Goal: Task Accomplishment & Management: Manage account settings

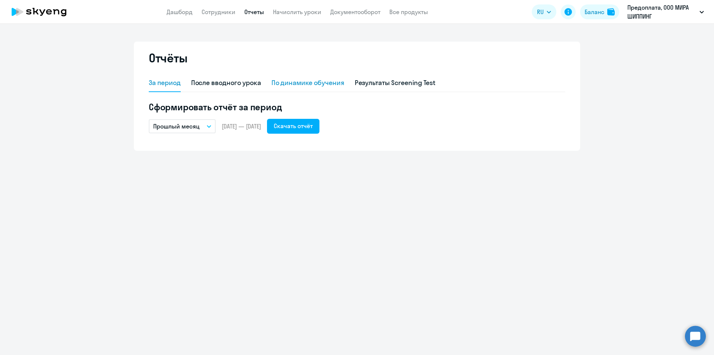
click at [301, 84] on div "По динамике обучения" at bounding box center [307, 83] width 73 height 10
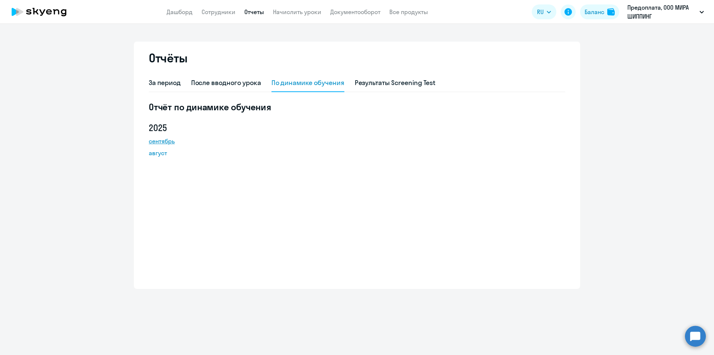
click at [161, 142] on link "сентябрь" at bounding box center [182, 141] width 67 height 9
click at [239, 84] on div "После вводного урока" at bounding box center [226, 83] width 70 height 10
select select "10"
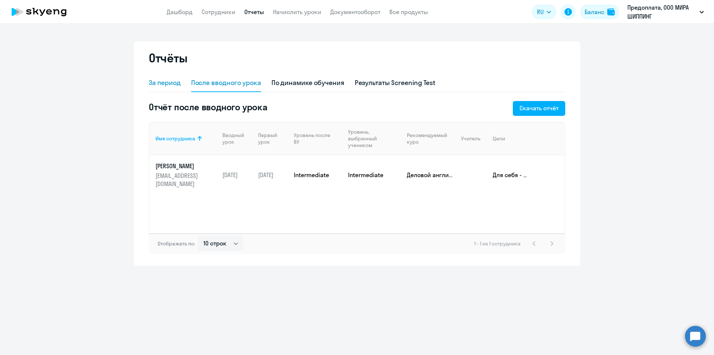
click at [172, 82] on div "За период" at bounding box center [165, 83] width 32 height 10
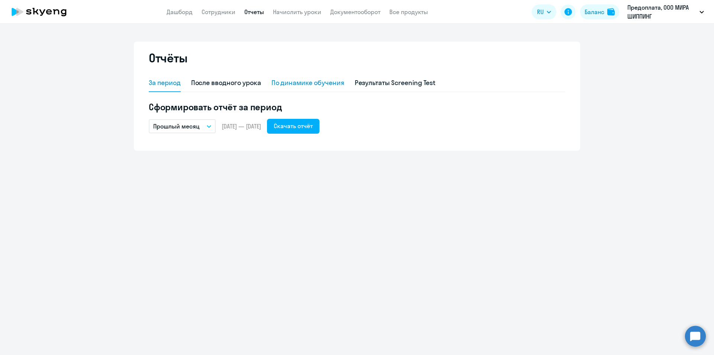
click at [308, 83] on div "По динамике обучения" at bounding box center [307, 83] width 73 height 10
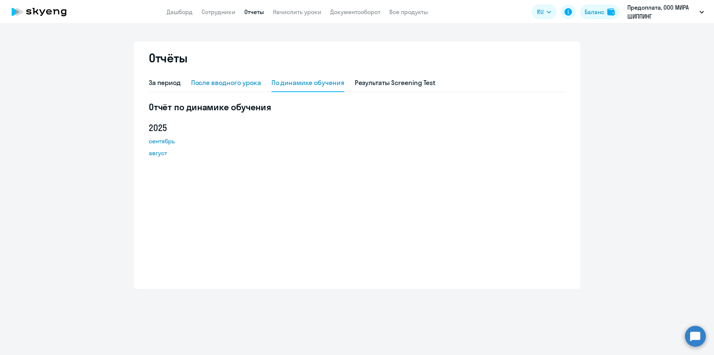
click at [244, 85] on div "После вводного урока" at bounding box center [226, 83] width 70 height 10
select select "10"
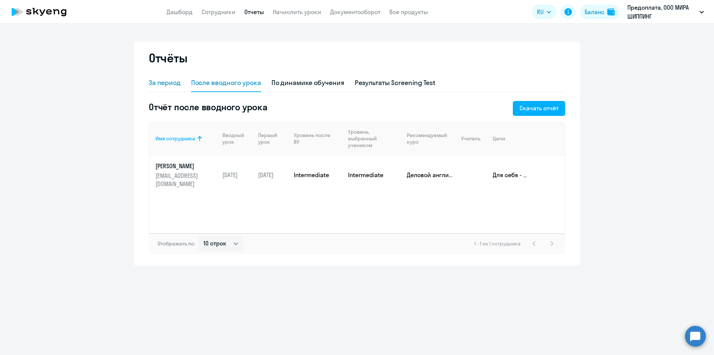
click at [170, 87] on div "За период" at bounding box center [165, 83] width 32 height 10
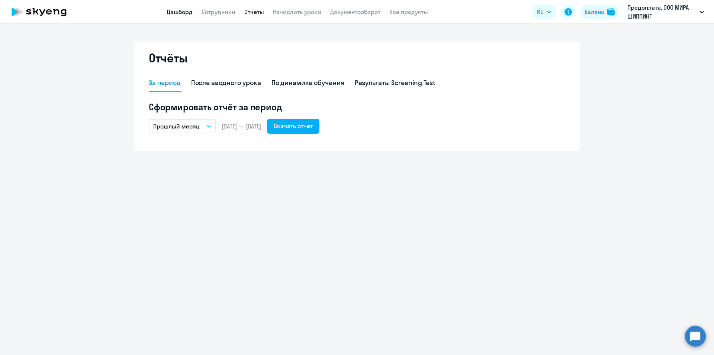
click at [184, 9] on link "Дашборд" at bounding box center [180, 11] width 26 height 7
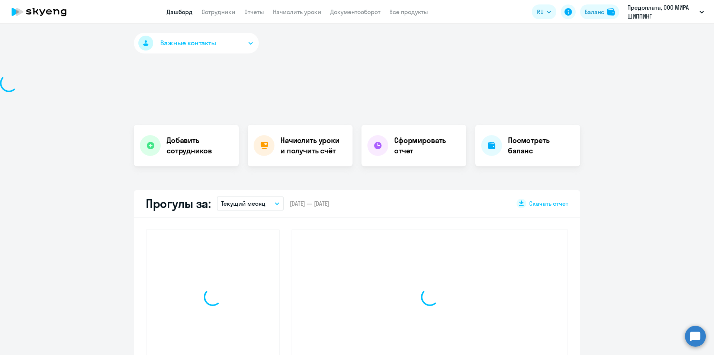
select select "30"
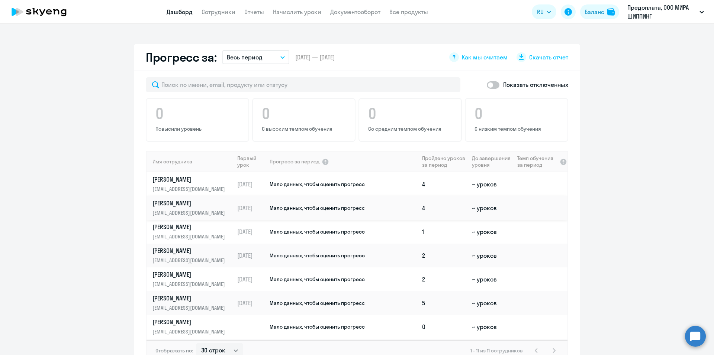
scroll to position [297, 0]
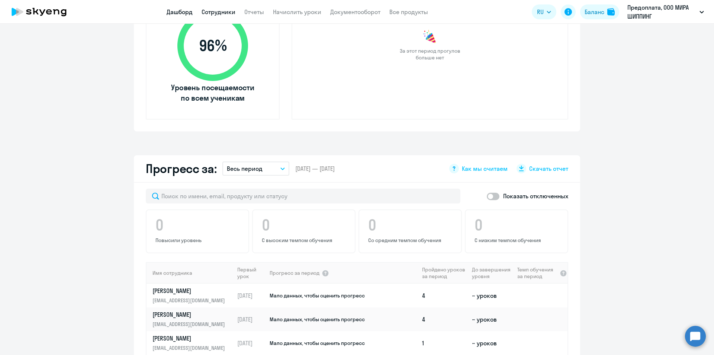
click at [219, 12] on link "Сотрудники" at bounding box center [219, 11] width 34 height 7
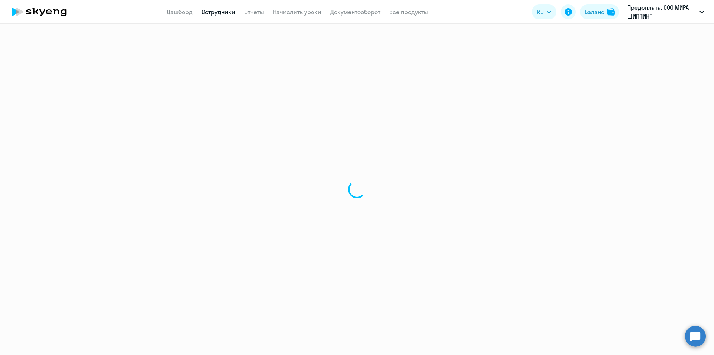
select select "30"
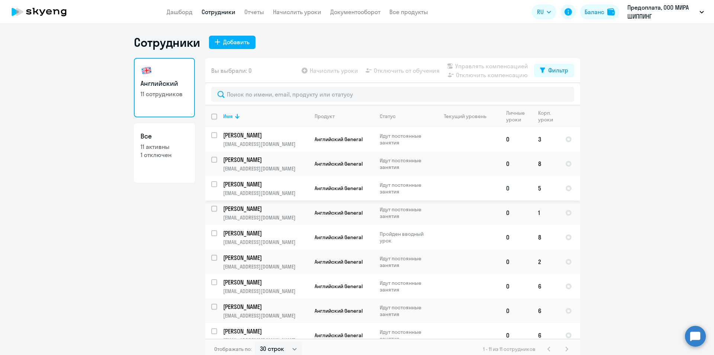
click at [427, 192] on p "Идут постоянные занятия" at bounding box center [405, 188] width 51 height 13
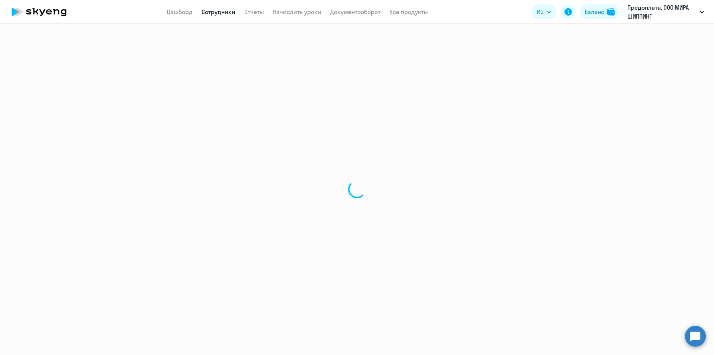
select select "english"
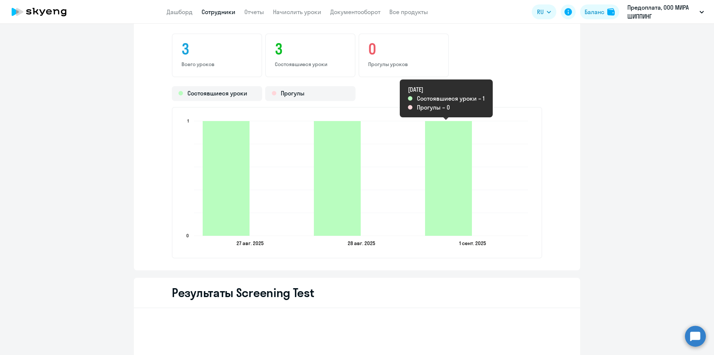
scroll to position [818, 0]
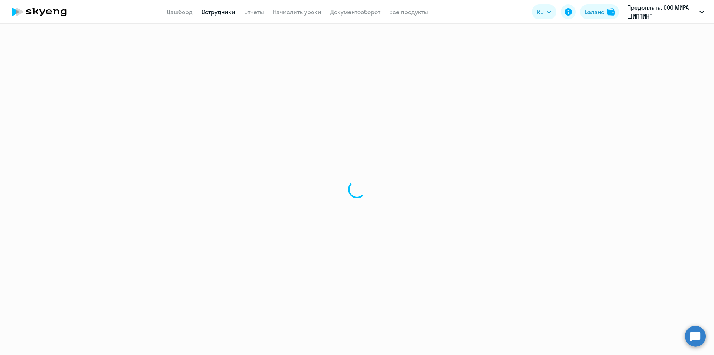
select select "30"
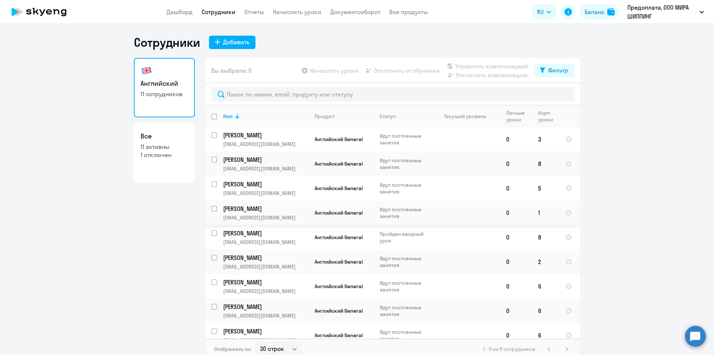
click at [424, 210] on p "Идут постоянные занятия" at bounding box center [405, 212] width 51 height 13
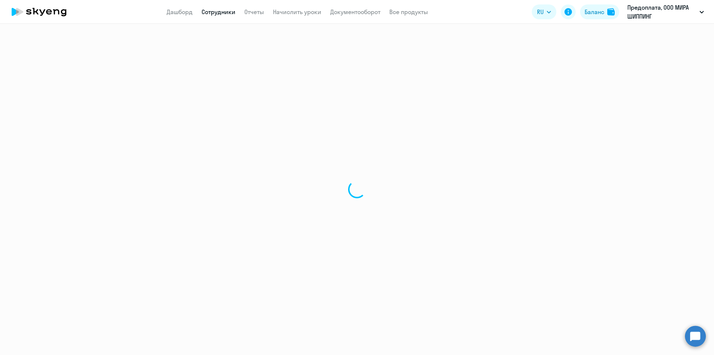
select select "english"
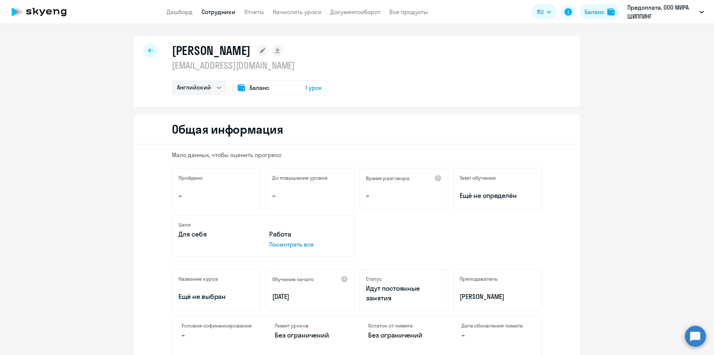
click at [306, 87] on span "1 урок" at bounding box center [313, 87] width 17 height 9
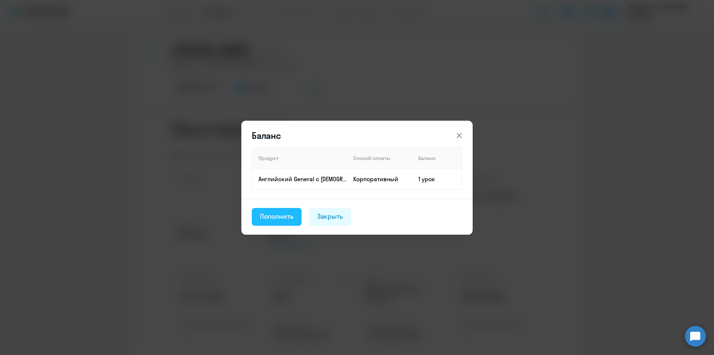
click at [281, 216] on div "Пополнить" at bounding box center [276, 217] width 33 height 10
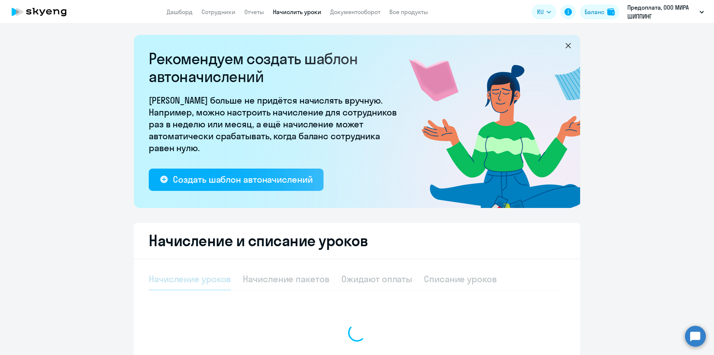
select select "10"
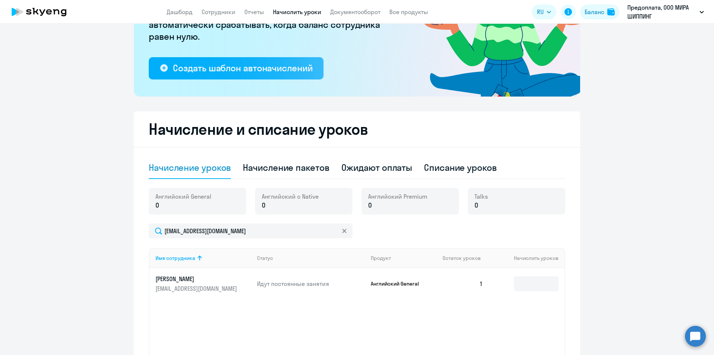
scroll to position [178, 0]
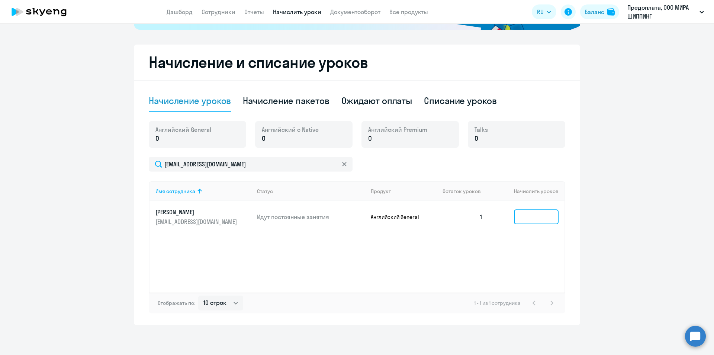
click at [537, 218] on input at bounding box center [536, 217] width 45 height 15
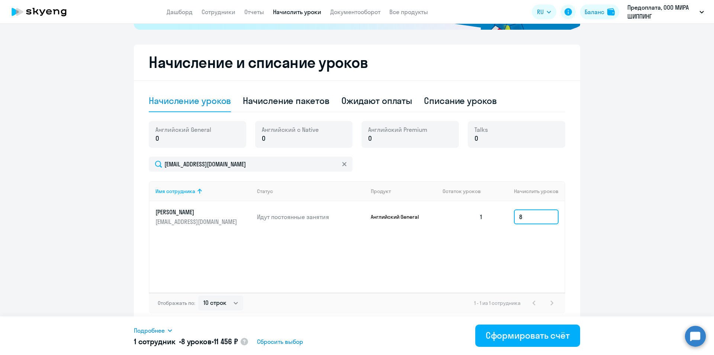
scroll to position [30, 0]
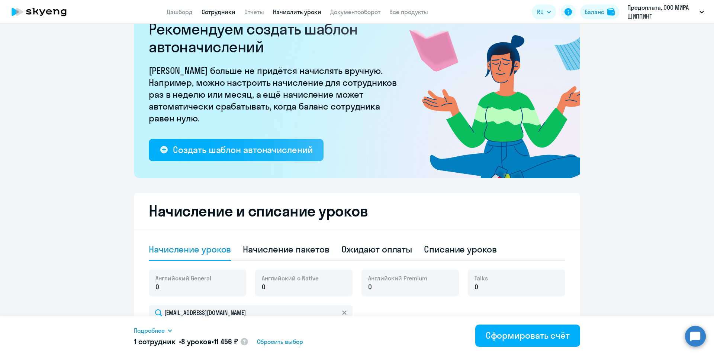
type input "8"
click at [218, 15] on link "Сотрудники" at bounding box center [219, 11] width 34 height 7
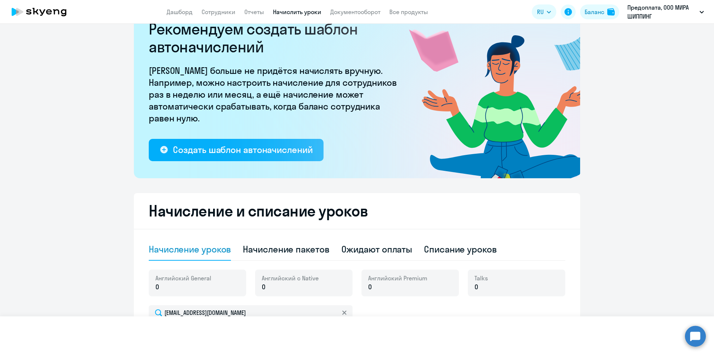
select select "30"
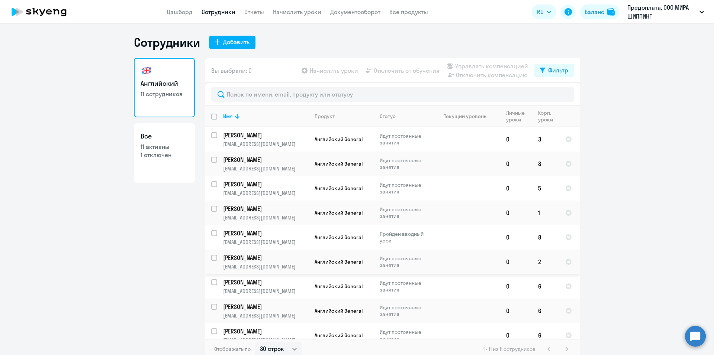
click at [462, 263] on td at bounding box center [465, 262] width 69 height 25
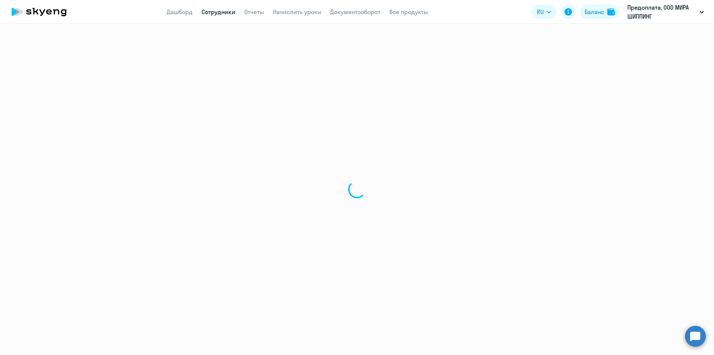
select select "english"
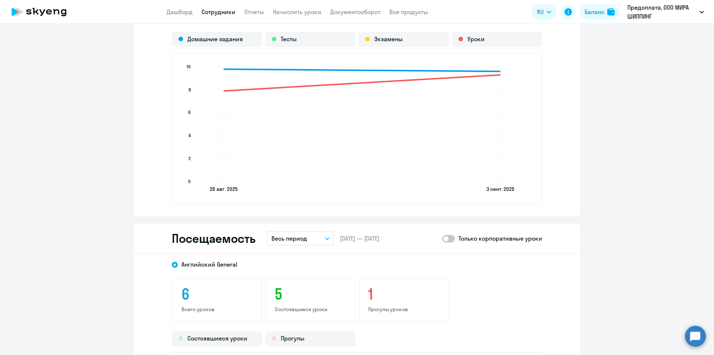
scroll to position [498, 0]
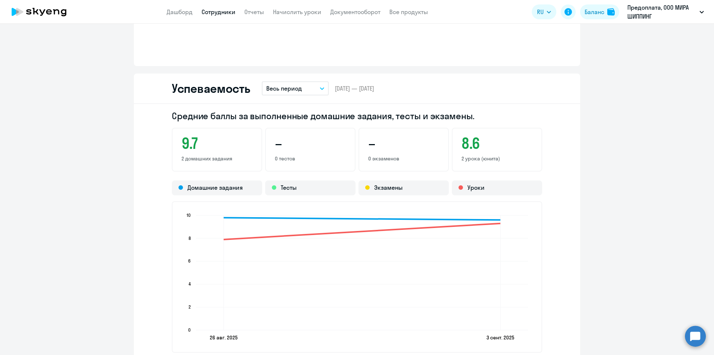
click at [208, 9] on link "Сотрудники" at bounding box center [219, 11] width 34 height 7
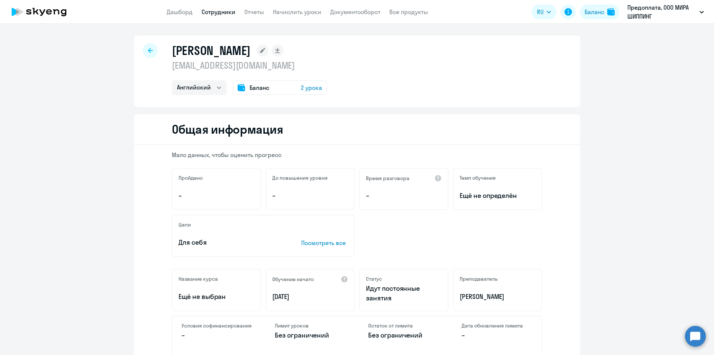
select select "30"
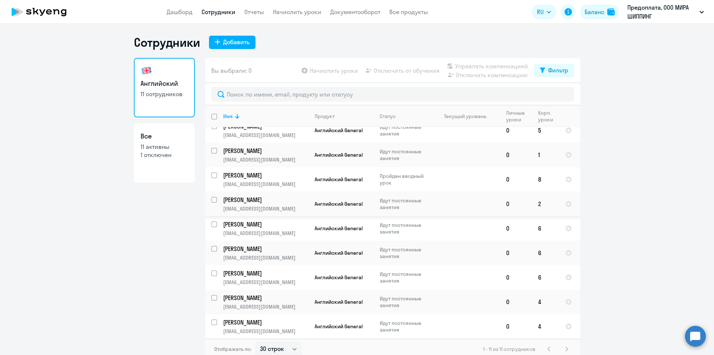
scroll to position [21, 0]
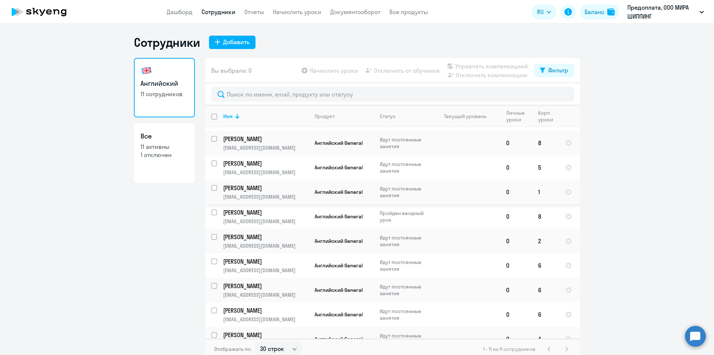
click at [458, 194] on td at bounding box center [465, 192] width 69 height 25
select select "english"
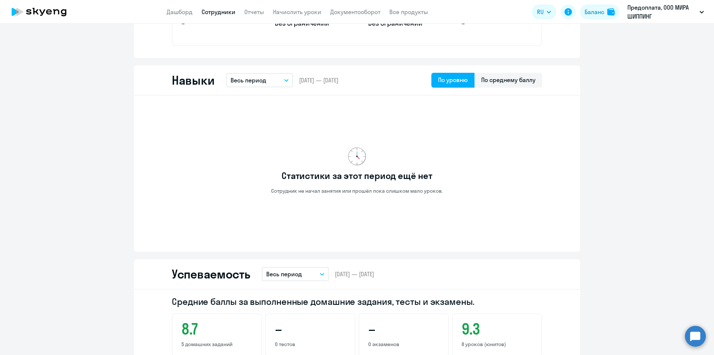
scroll to position [201, 0]
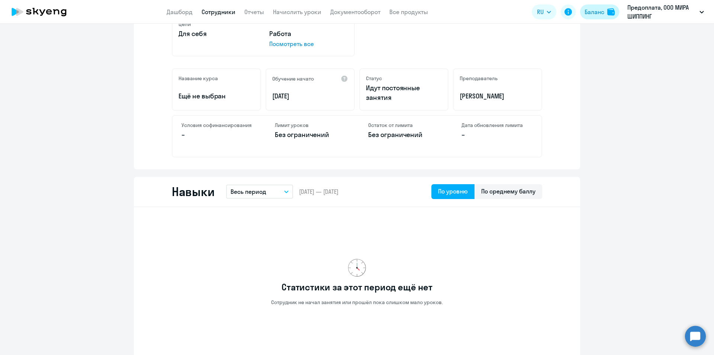
click at [599, 14] on div "Баланс" at bounding box center [595, 11] width 20 height 9
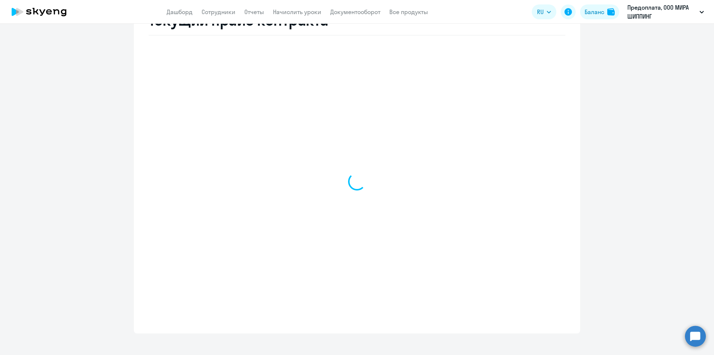
scroll to position [310, 0]
select select "english_adult_not_native_speaker"
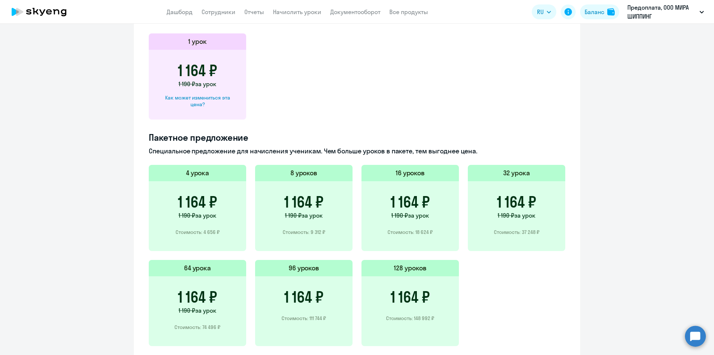
scroll to position [445, 0]
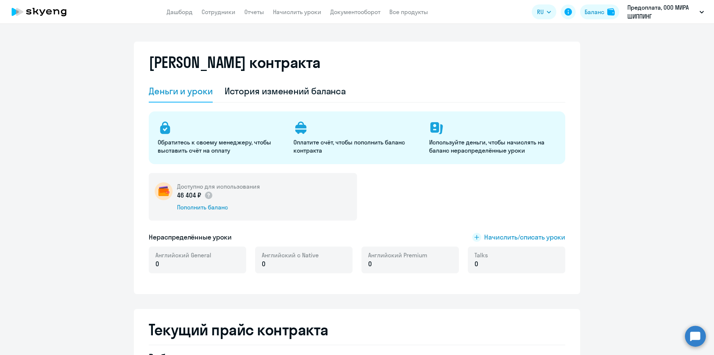
select select "english"
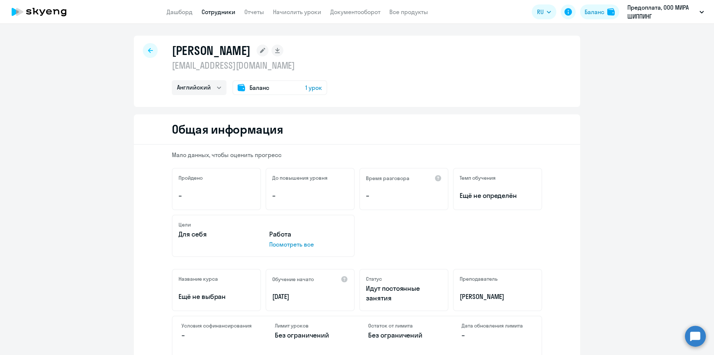
click at [305, 88] on span "1 урок" at bounding box center [313, 87] width 17 height 9
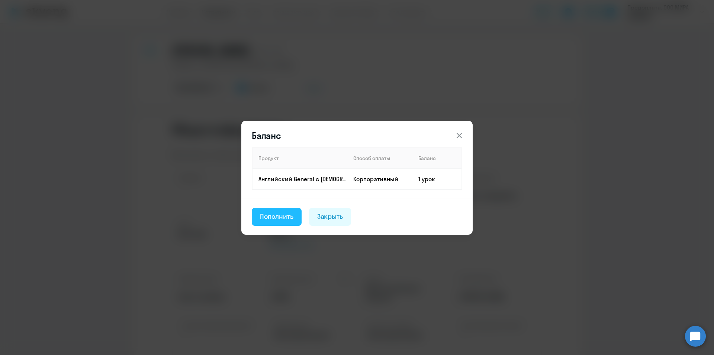
click at [289, 216] on div "Пополнить" at bounding box center [276, 217] width 33 height 10
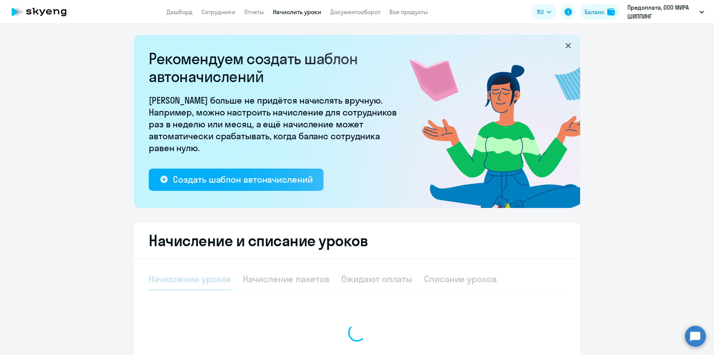
select select "10"
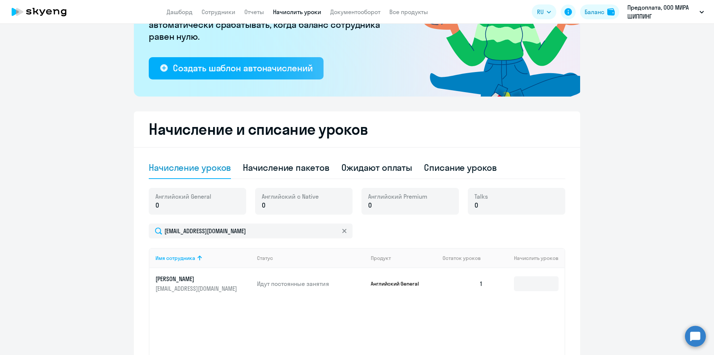
scroll to position [178, 0]
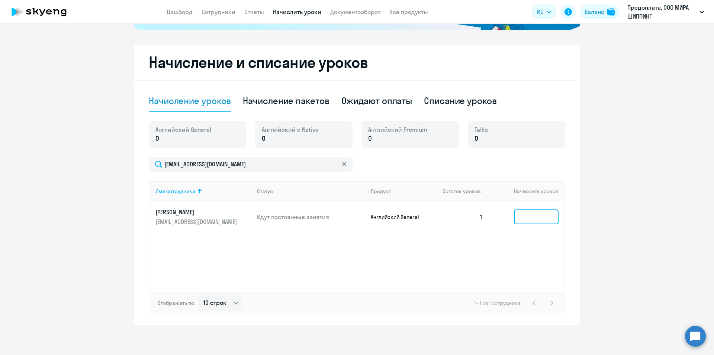
click at [524, 218] on input at bounding box center [536, 217] width 45 height 15
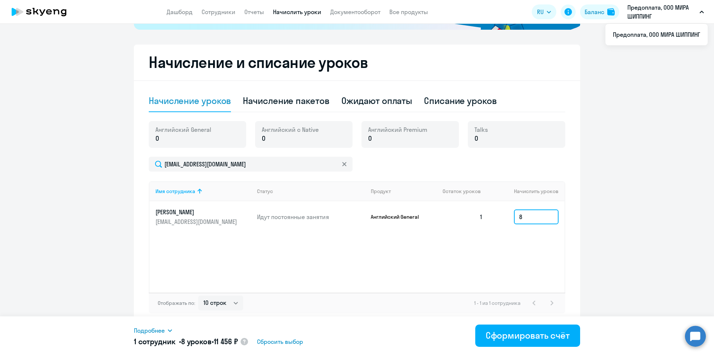
type input "8"
click at [208, 11] on link "Сотрудники" at bounding box center [219, 11] width 34 height 7
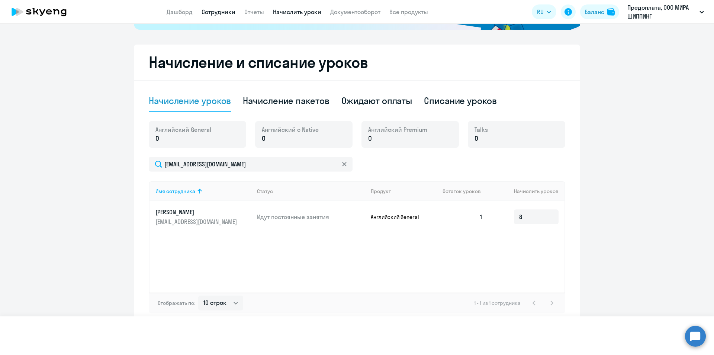
select select "30"
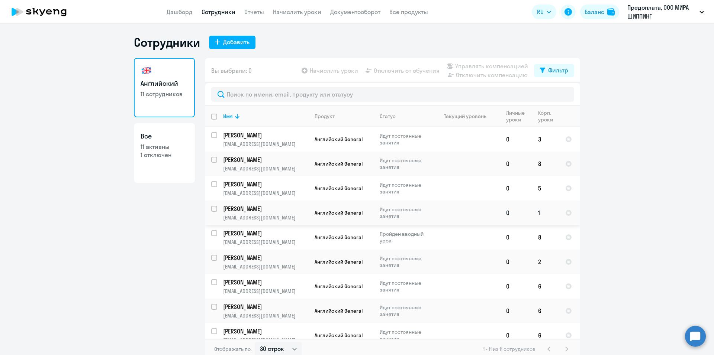
click at [434, 215] on td at bounding box center [465, 213] width 69 height 25
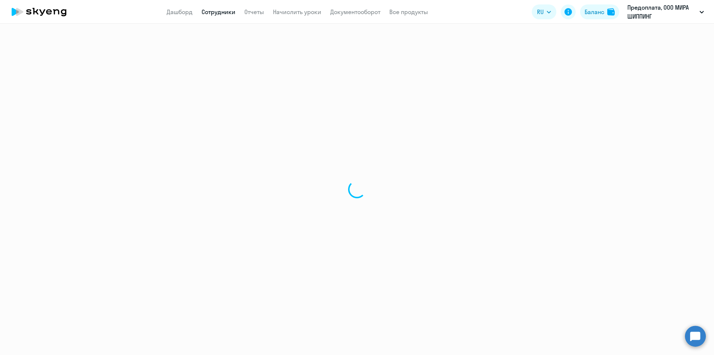
select select "english"
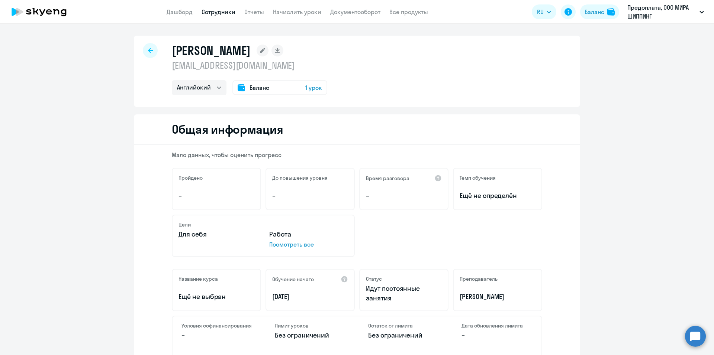
click at [309, 92] on div "Баланс 1 урок" at bounding box center [279, 87] width 95 height 15
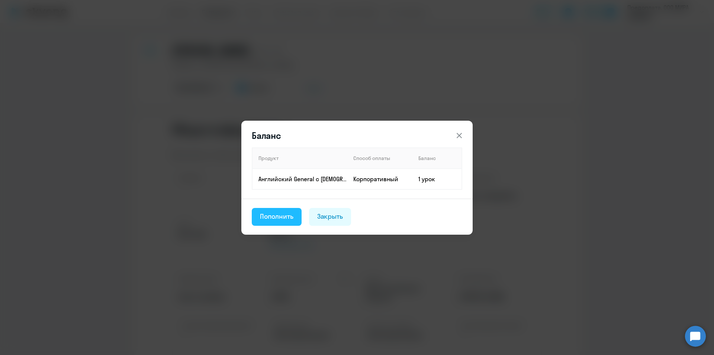
click at [281, 218] on div "Пополнить" at bounding box center [276, 217] width 33 height 10
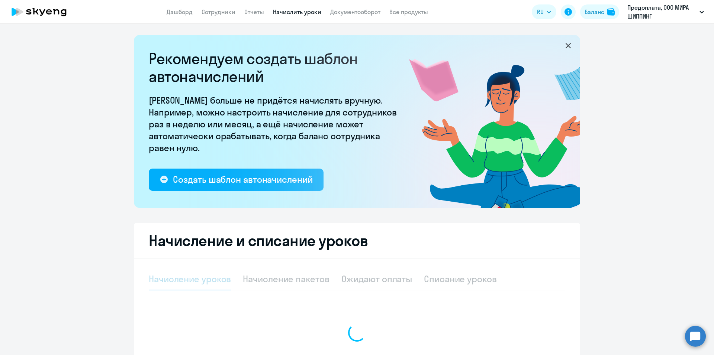
select select "10"
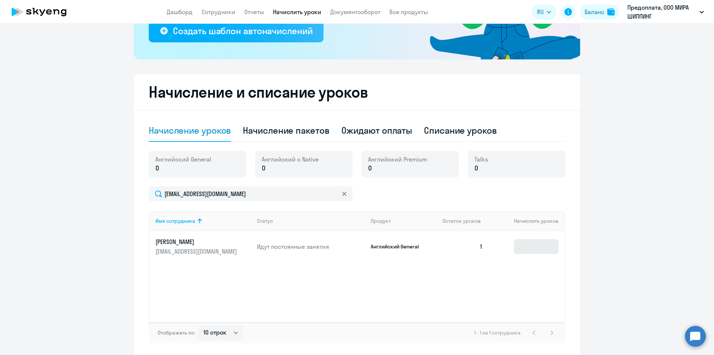
scroll to position [178, 0]
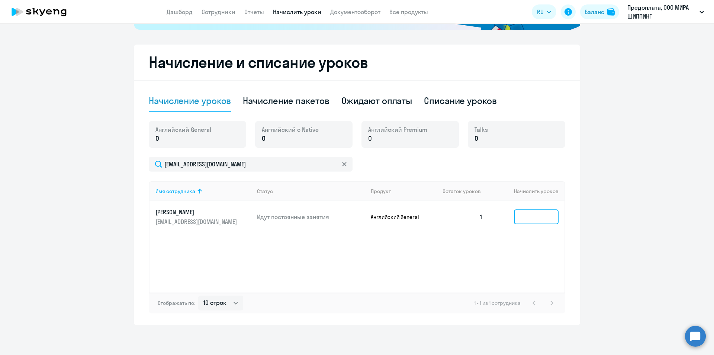
click at [535, 215] on input at bounding box center [536, 217] width 45 height 15
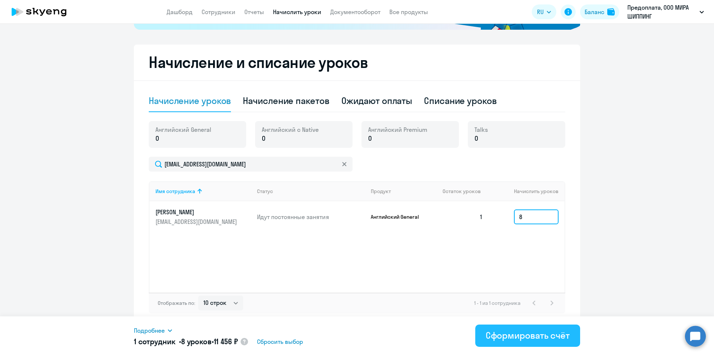
type input "8"
click at [505, 337] on div "Сформировать счёт" at bounding box center [528, 336] width 84 height 12
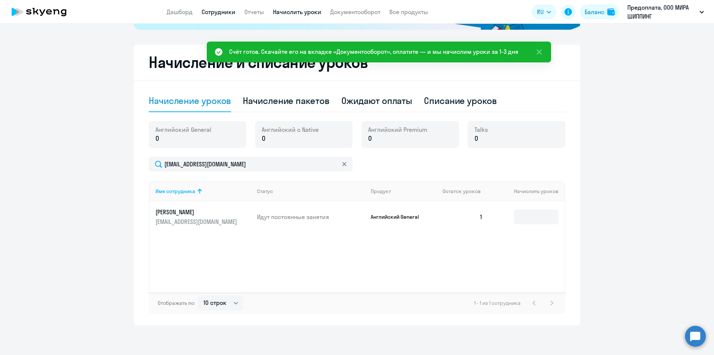
click at [219, 11] on link "Сотрудники" at bounding box center [219, 11] width 34 height 7
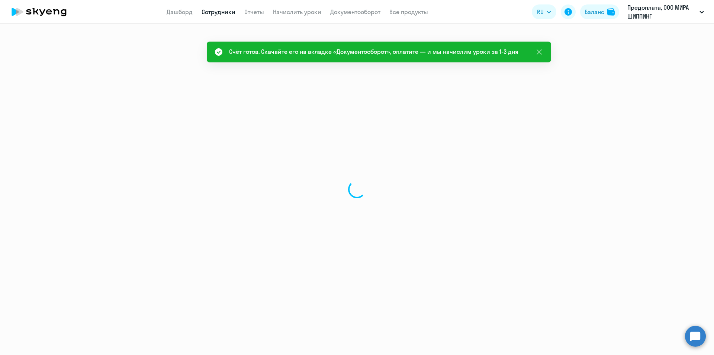
select select "30"
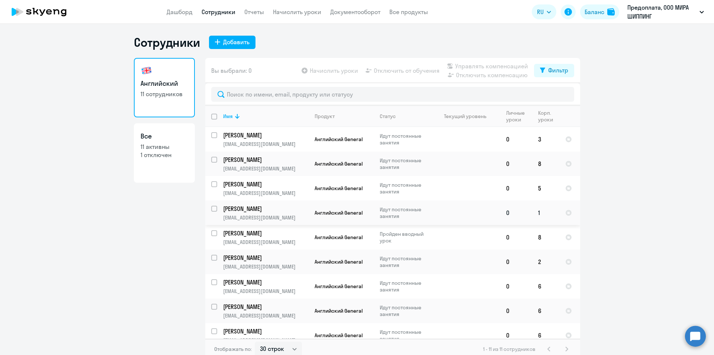
click at [408, 213] on p "Идут постоянные занятия" at bounding box center [405, 212] width 51 height 13
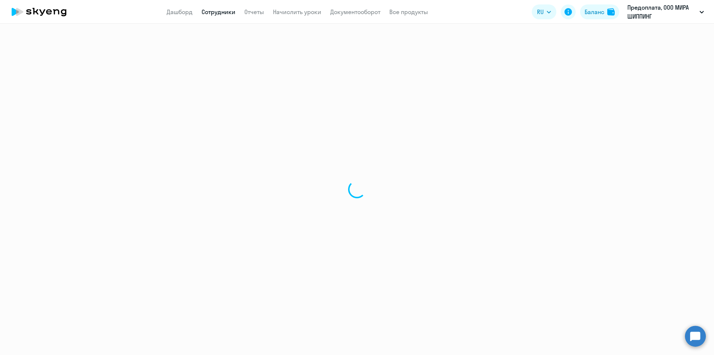
select select "english"
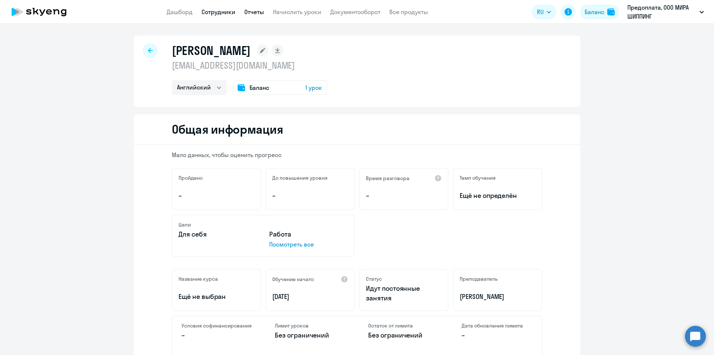
click at [249, 11] on link "Отчеты" at bounding box center [254, 11] width 20 height 7
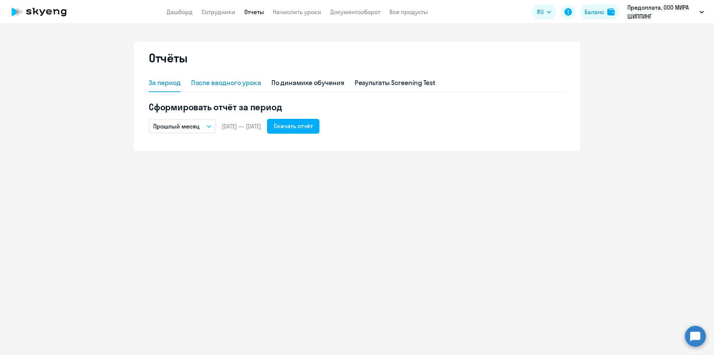
click at [250, 87] on div "После вводного урока" at bounding box center [226, 83] width 70 height 10
select select "10"
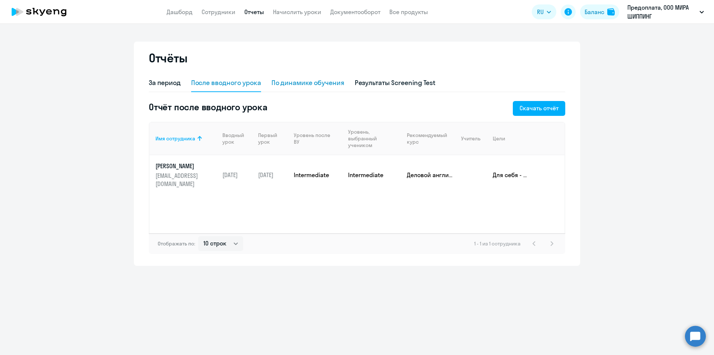
click at [309, 86] on div "По динамике обучения" at bounding box center [307, 83] width 73 height 10
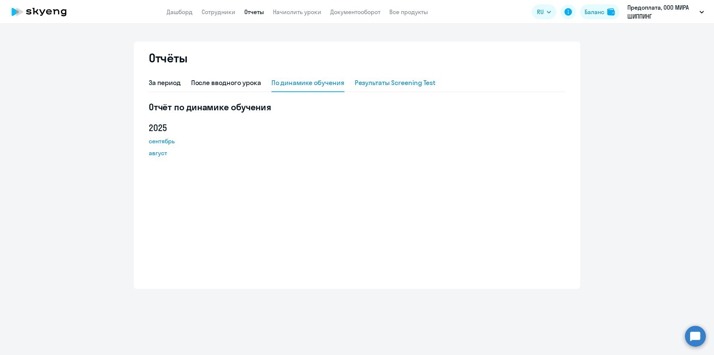
click at [383, 86] on div "Результаты Screening Test" at bounding box center [395, 83] width 81 height 10
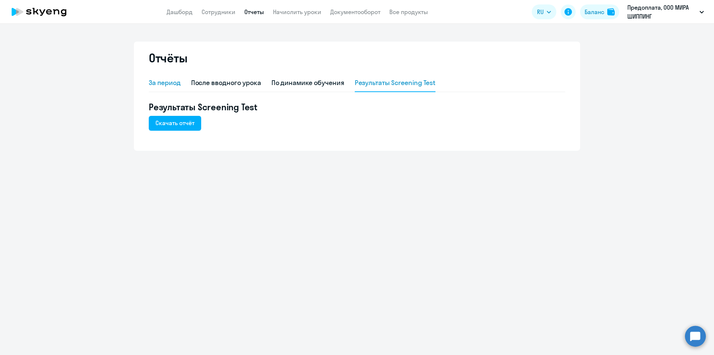
click at [166, 87] on div "За период" at bounding box center [165, 83] width 32 height 10
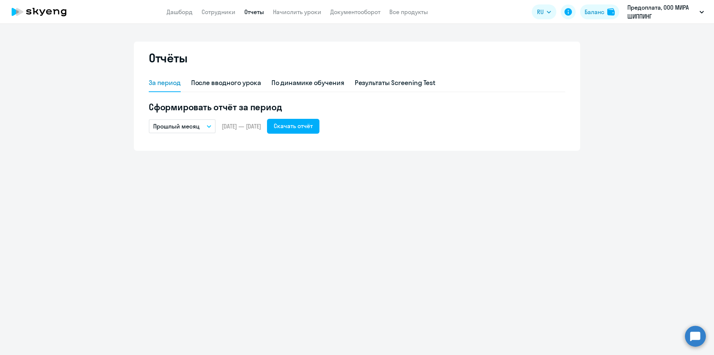
click at [190, 129] on p "Прошлый месяц" at bounding box center [176, 126] width 46 height 9
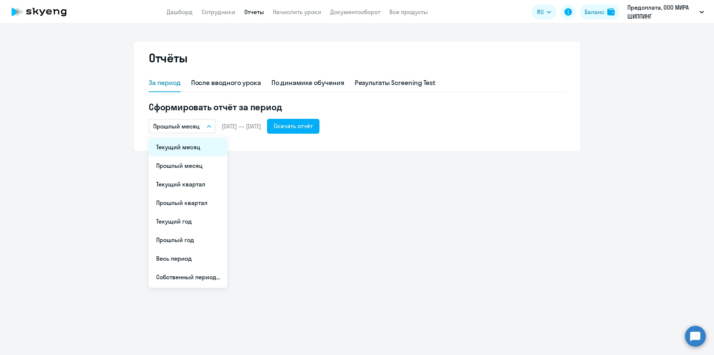
click at [184, 150] on li "Текущий месяц" at bounding box center [188, 147] width 78 height 19
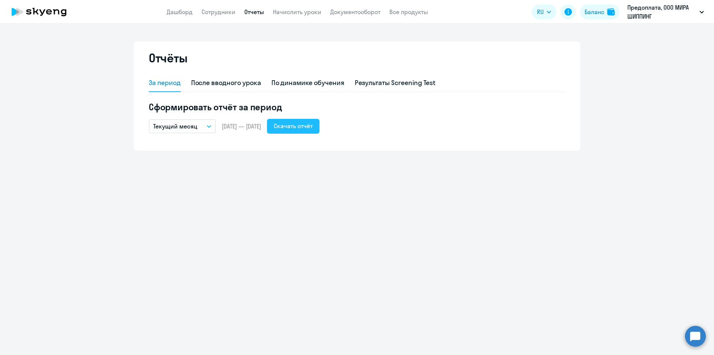
click at [313, 124] on div "Скачать отчёт" at bounding box center [293, 126] width 39 height 9
click at [200, 123] on button "Текущий месяц" at bounding box center [182, 126] width 67 height 14
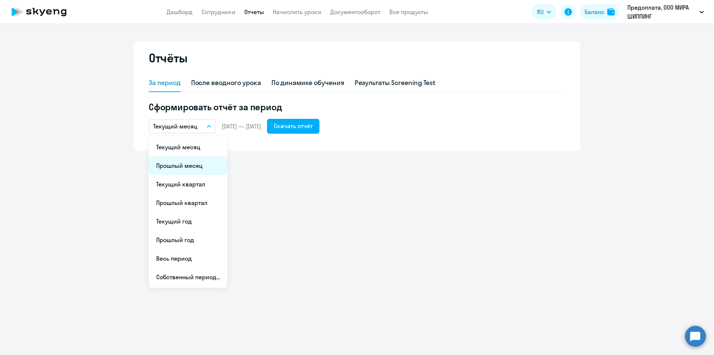
click at [187, 161] on li "Прошлый месяц" at bounding box center [188, 166] width 78 height 19
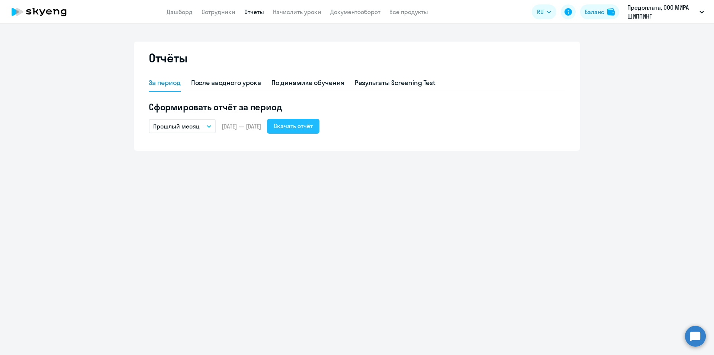
click at [307, 125] on div "Скачать отчёт" at bounding box center [293, 126] width 39 height 9
click at [180, 14] on link "Дашборд" at bounding box center [180, 11] width 26 height 7
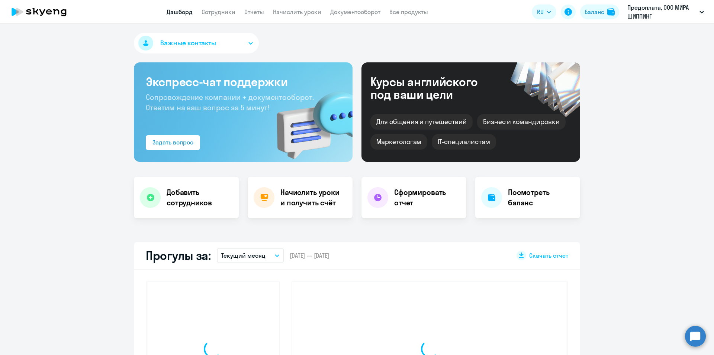
select select "30"
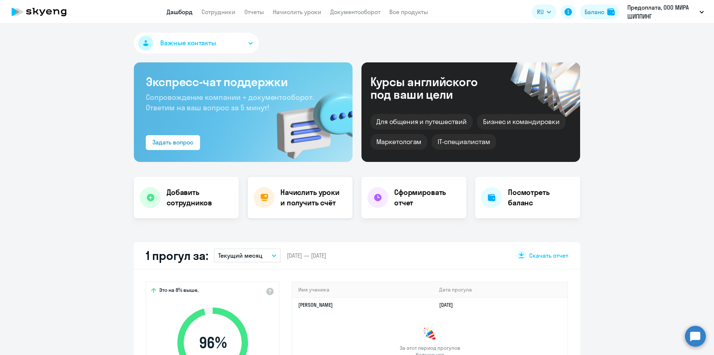
click at [302, 198] on h4 "Начислить уроки и получить счёт" at bounding box center [312, 197] width 65 height 21
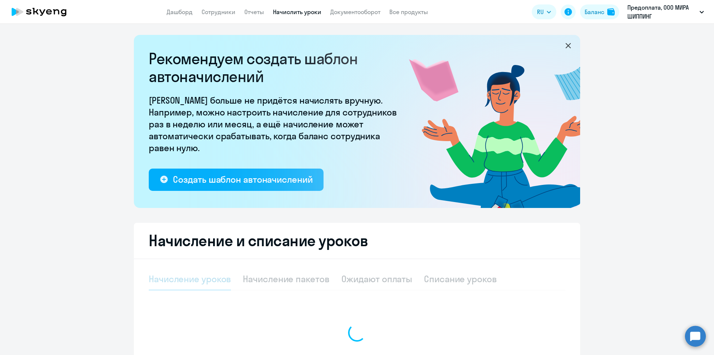
select select "10"
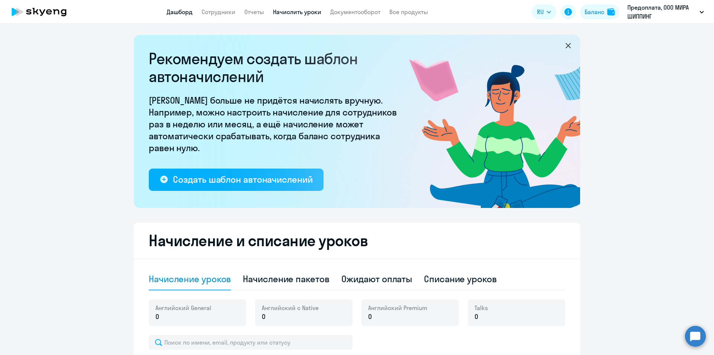
click at [184, 13] on link "Дашборд" at bounding box center [180, 11] width 26 height 7
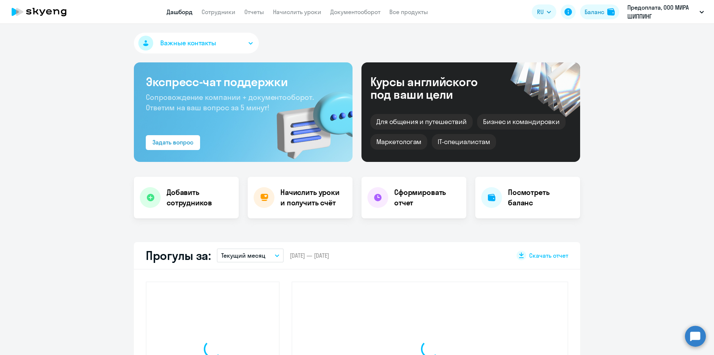
select select "30"
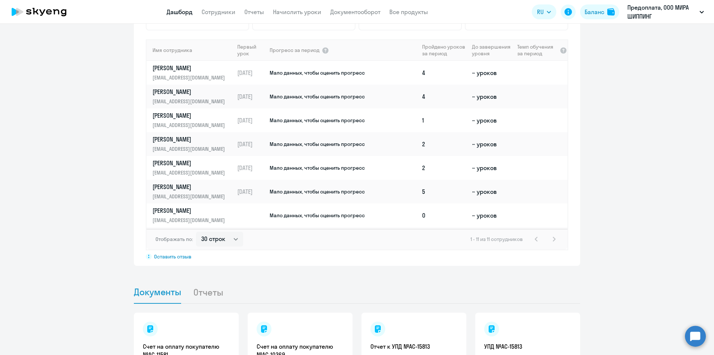
scroll to position [602, 0]
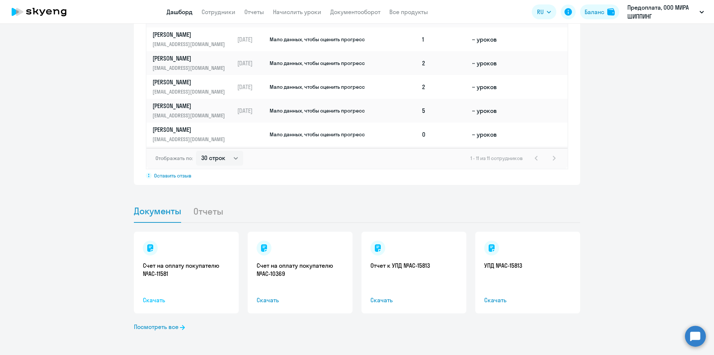
click at [148, 299] on span "Скачать" at bounding box center [186, 300] width 87 height 9
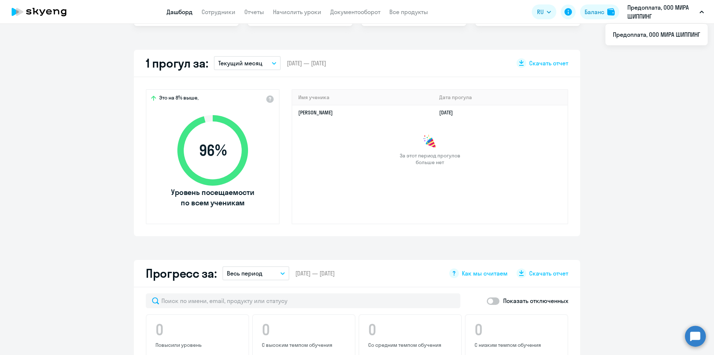
scroll to position [7, 0]
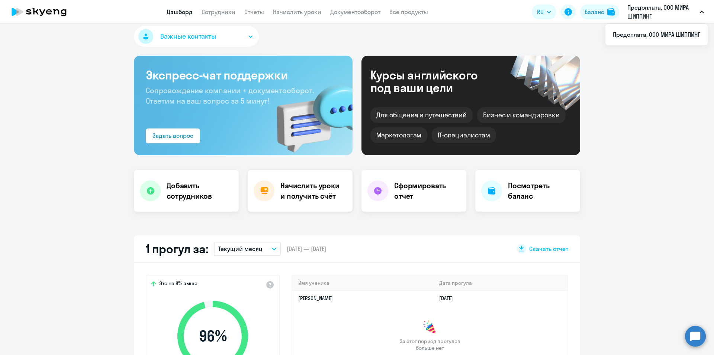
click at [302, 199] on h4 "Начислить уроки и получить счёт" at bounding box center [312, 191] width 65 height 21
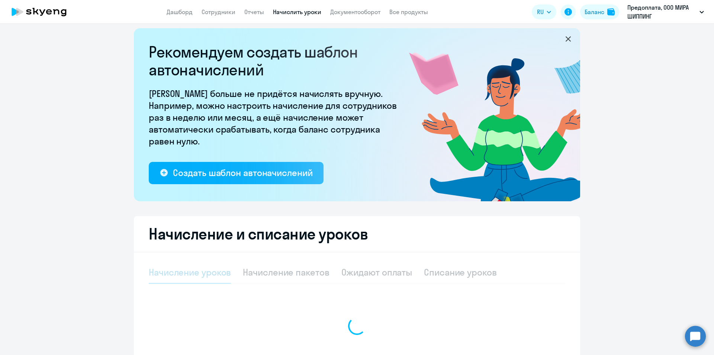
select select "10"
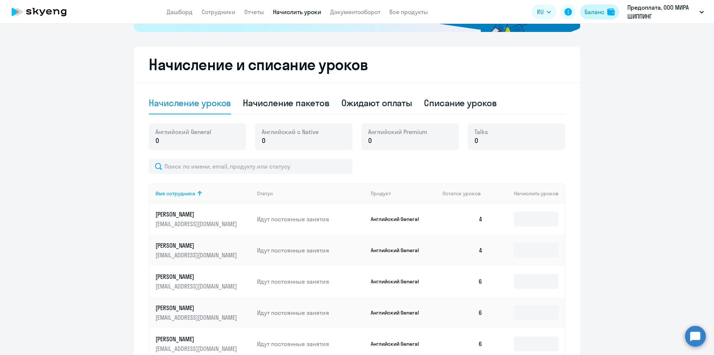
click at [603, 15] on div "Баланс" at bounding box center [595, 11] width 20 height 9
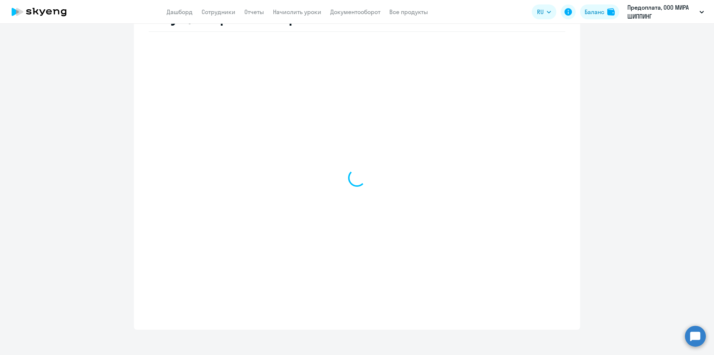
select select "english_adult_not_native_speaker"
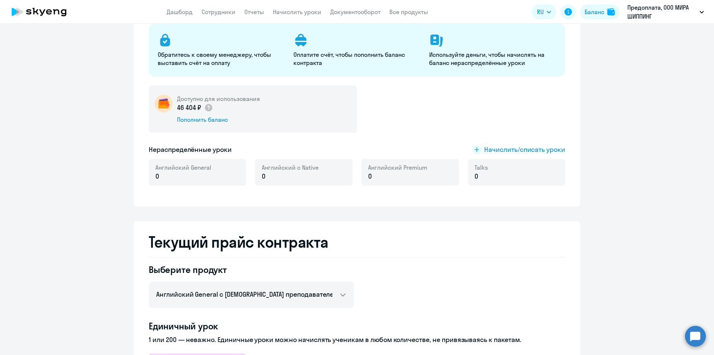
scroll to position [13, 0]
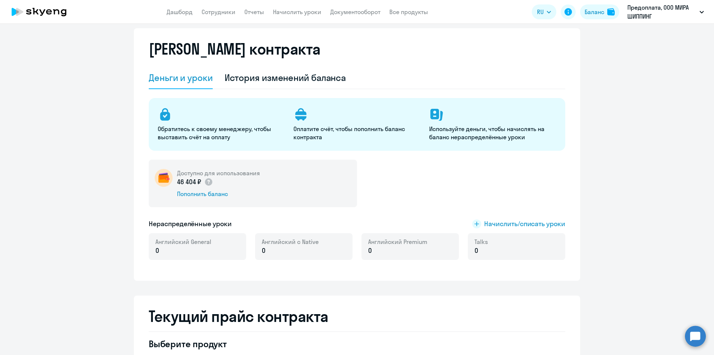
click at [206, 145] on div "Обратитесь к своему менеджеру, чтобы выставить счёт на оплату Оплатите счёт, чт…" at bounding box center [357, 124] width 416 height 53
click at [499, 185] on div "Доступно для использования 46 404 ₽ Пополнить баланс" at bounding box center [357, 184] width 416 height 48
click at [517, 186] on div "Доступно для использования 46 404 ₽ Пополнить баланс" at bounding box center [357, 184] width 416 height 48
click at [473, 187] on div "Доступно для использования 46 404 ₽ Пополнить баланс" at bounding box center [357, 184] width 416 height 48
drag, startPoint x: 490, startPoint y: 216, endPoint x: 490, endPoint y: 204, distance: 12.3
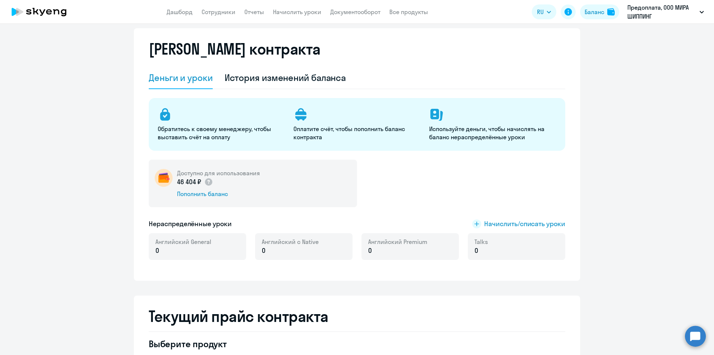
click at [490, 216] on div "Доступно для использования 46 404 ₽ Пополнить баланс Нераспределённые уроки Нач…" at bounding box center [357, 214] width 416 height 109
click at [489, 187] on div "Доступно для использования 46 404 ₽ Пополнить баланс" at bounding box center [357, 184] width 416 height 48
click at [520, 188] on div "Доступно для использования 46 404 ₽ Пополнить баланс" at bounding box center [357, 184] width 416 height 48
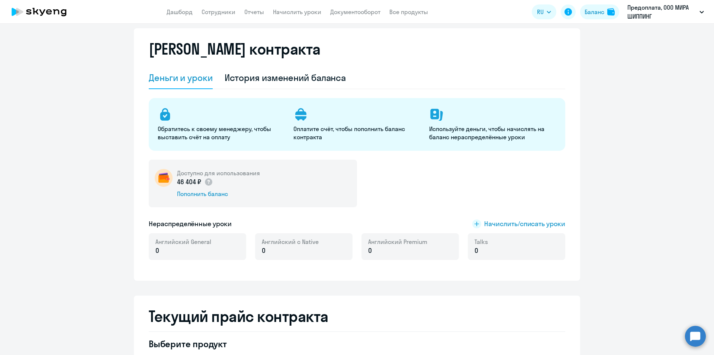
click at [471, 169] on div "Доступно для использования 46 404 ₽ Пополнить баланс" at bounding box center [357, 184] width 416 height 48
drag, startPoint x: 299, startPoint y: 128, endPoint x: 326, endPoint y: 141, distance: 30.8
click at [326, 141] on div "Обратитесь к своему менеджеру, чтобы выставить счёт на оплату Оплатите счёт, чт…" at bounding box center [357, 124] width 416 height 53
click at [315, 83] on div "История изменений баланса" at bounding box center [286, 78] width 122 height 12
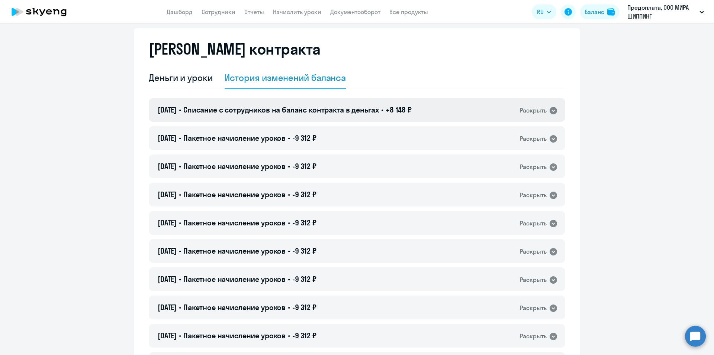
click at [551, 110] on icon at bounding box center [553, 110] width 7 height 7
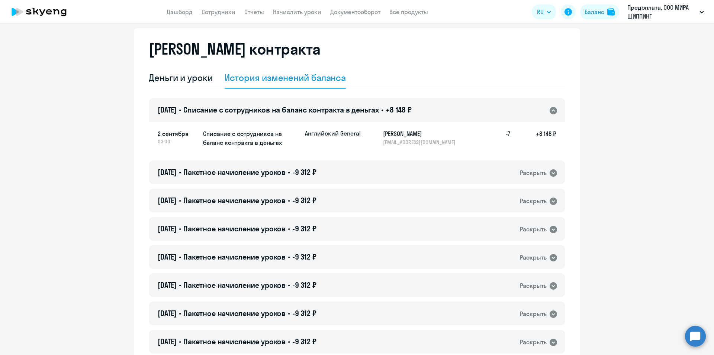
click at [550, 112] on icon at bounding box center [553, 110] width 7 height 7
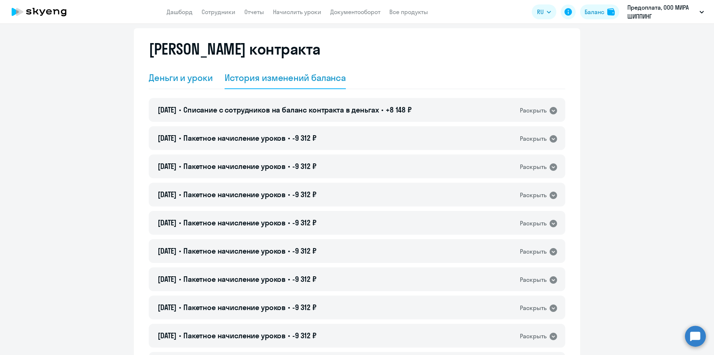
click at [197, 81] on div "Деньги и уроки" at bounding box center [181, 78] width 64 height 12
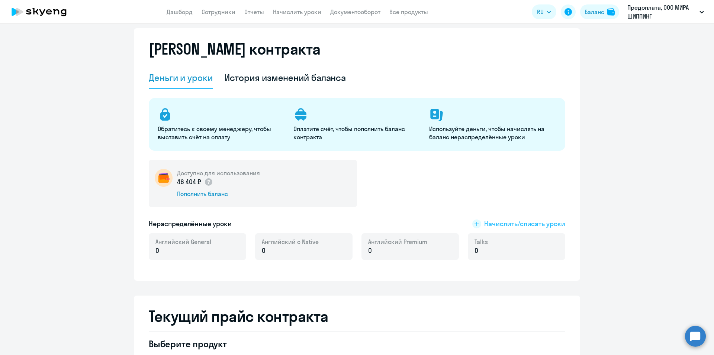
click at [478, 224] on rect at bounding box center [476, 224] width 9 height 9
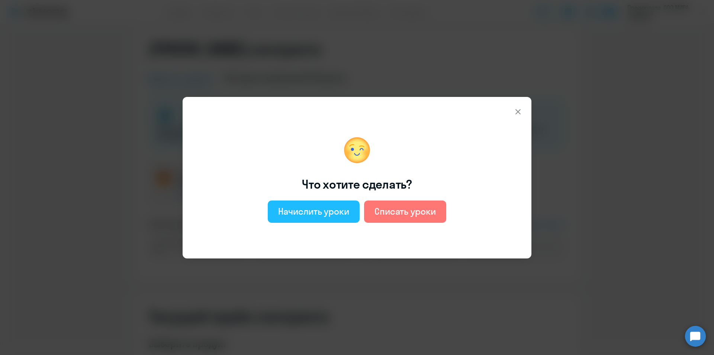
click at [326, 212] on div "Начислить уроки" at bounding box center [313, 212] width 71 height 12
select select "english_adult_not_native_speaker"
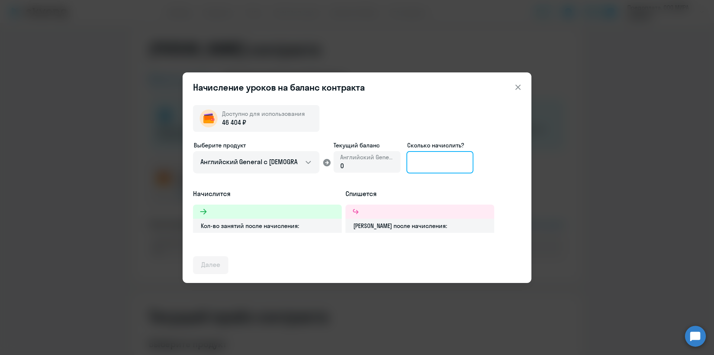
click at [454, 162] on input at bounding box center [439, 162] width 67 height 22
type input "8"
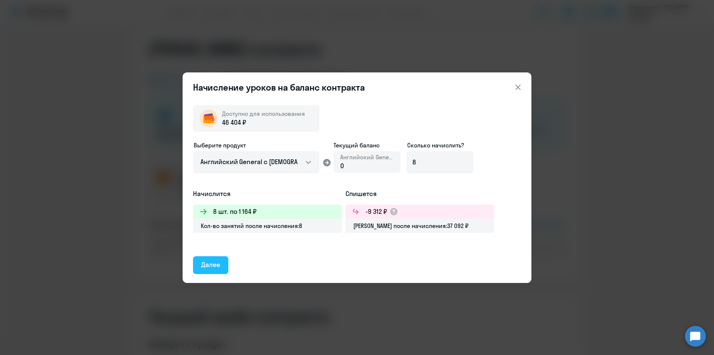
click at [214, 267] on div "Далее" at bounding box center [210, 265] width 19 height 10
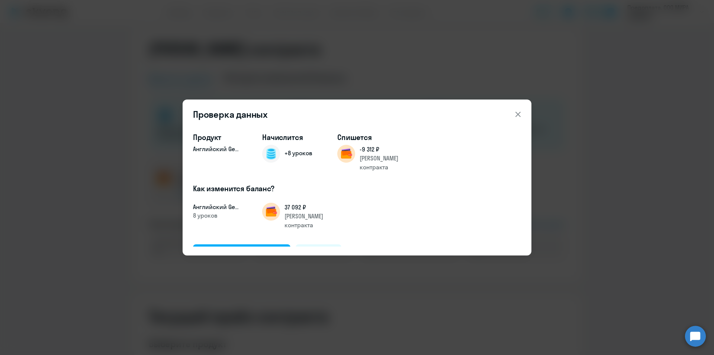
click at [520, 115] on icon at bounding box center [518, 114] width 9 height 9
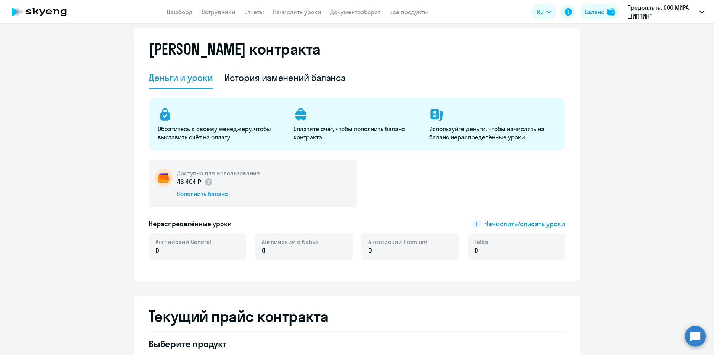
scroll to position [0, 0]
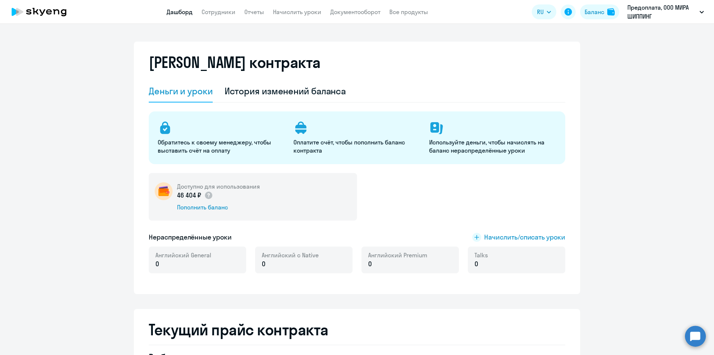
click at [181, 14] on link "Дашборд" at bounding box center [180, 11] width 26 height 7
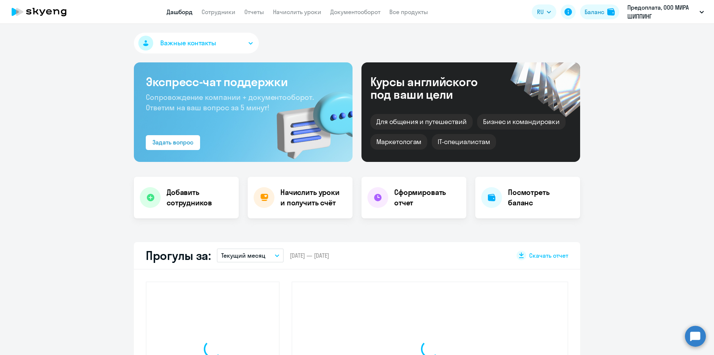
select select "30"
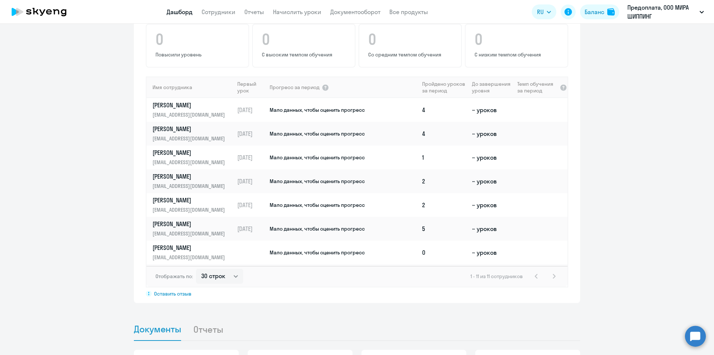
scroll to position [602, 0]
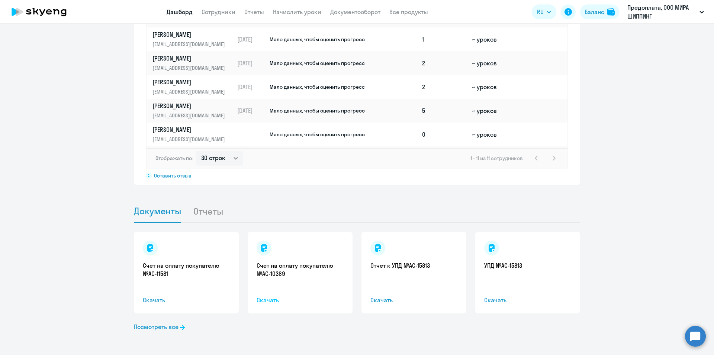
click at [264, 303] on span "Скачать" at bounding box center [300, 300] width 87 height 9
click at [147, 327] on link "Посмотреть все" at bounding box center [159, 327] width 51 height 9
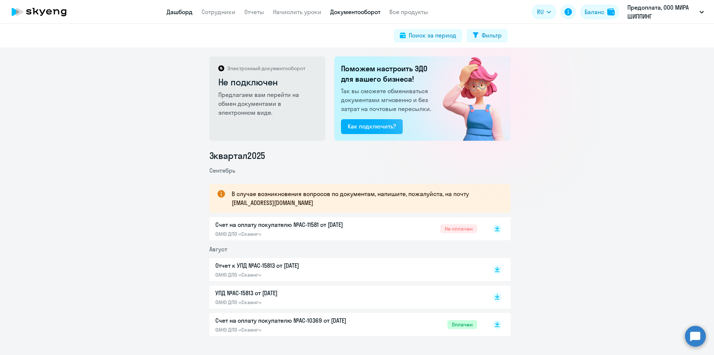
click at [178, 14] on link "Дашборд" at bounding box center [180, 11] width 26 height 7
select select "30"
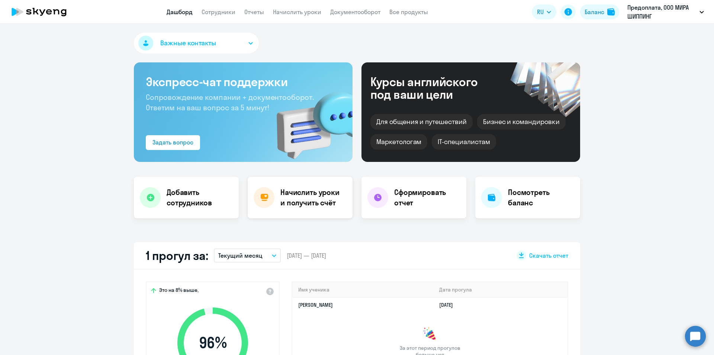
click at [309, 203] on h4 "Начислить уроки и получить счёт" at bounding box center [312, 197] width 65 height 21
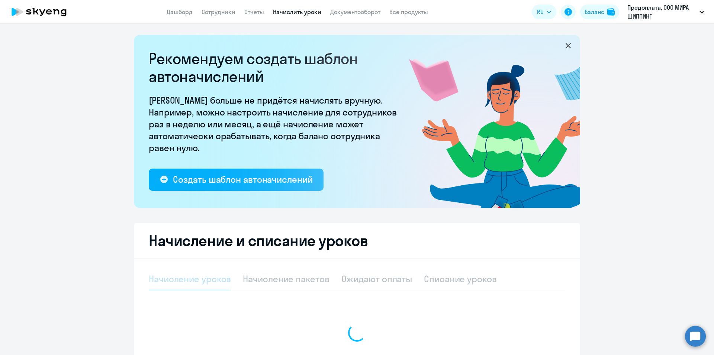
select select "10"
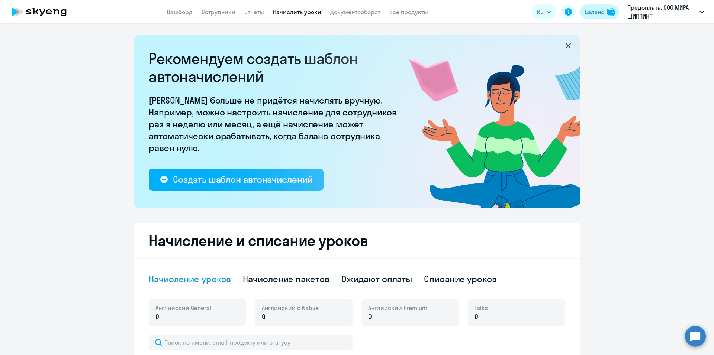
click at [605, 13] on button "Баланс" at bounding box center [599, 11] width 39 height 15
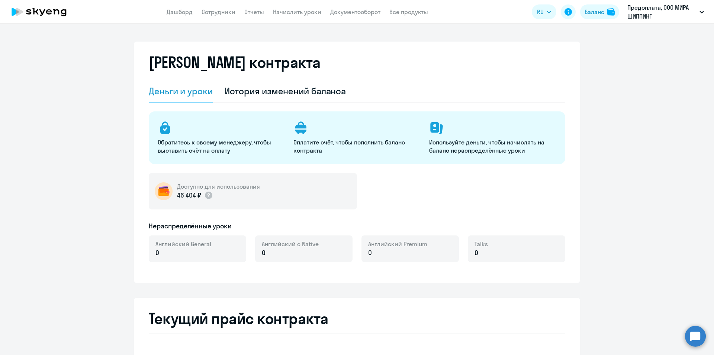
select select "english_adult_not_native_speaker"
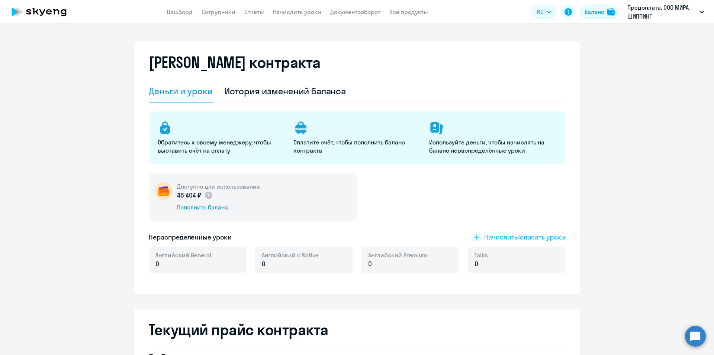
click at [487, 237] on span "Начислить/списать уроки" at bounding box center [524, 238] width 81 height 10
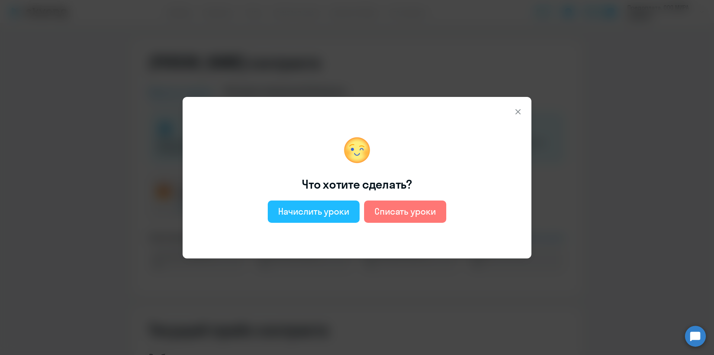
click at [311, 213] on div "Начислить уроки" at bounding box center [313, 212] width 71 height 12
select select "english_adult_not_native_speaker"
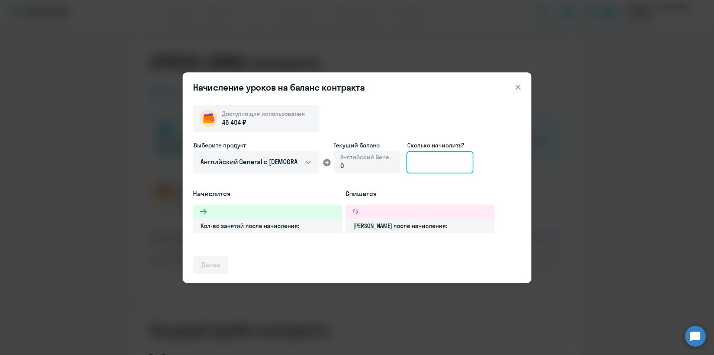
click at [443, 167] on input at bounding box center [439, 162] width 67 height 22
type input "8"
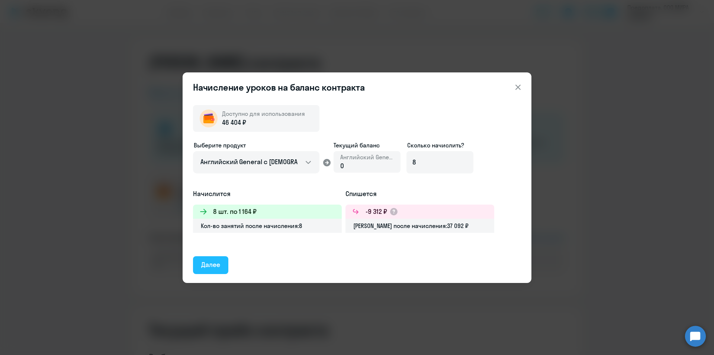
click at [200, 261] on button "Далее" at bounding box center [210, 266] width 35 height 18
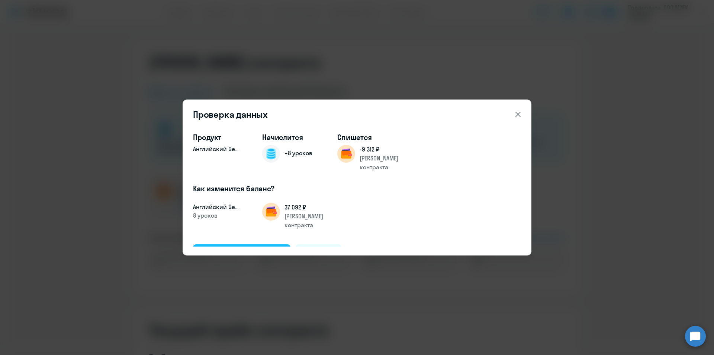
click at [273, 248] on div "Подтвердить и начислить" at bounding box center [241, 253] width 81 height 10
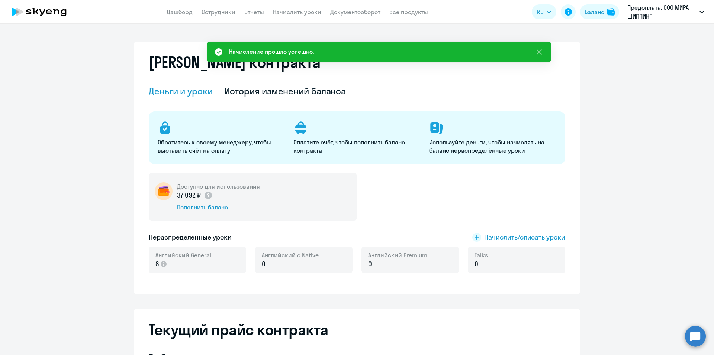
scroll to position [112, 0]
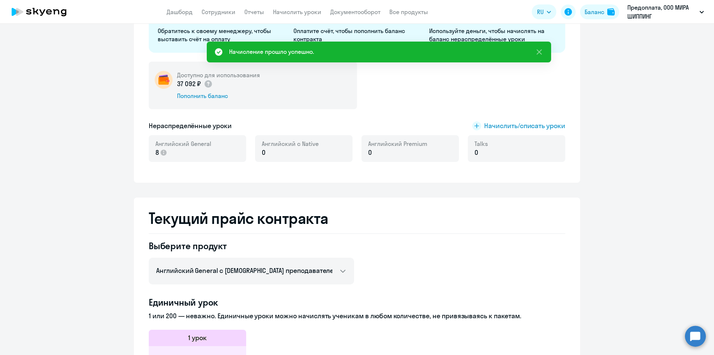
click at [183, 153] on p "8" at bounding box center [183, 153] width 56 height 10
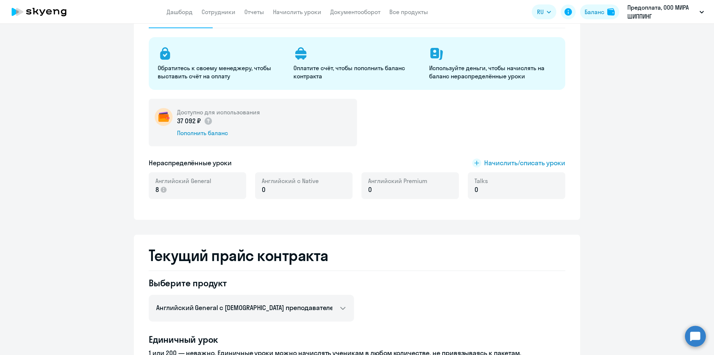
scroll to position [0, 0]
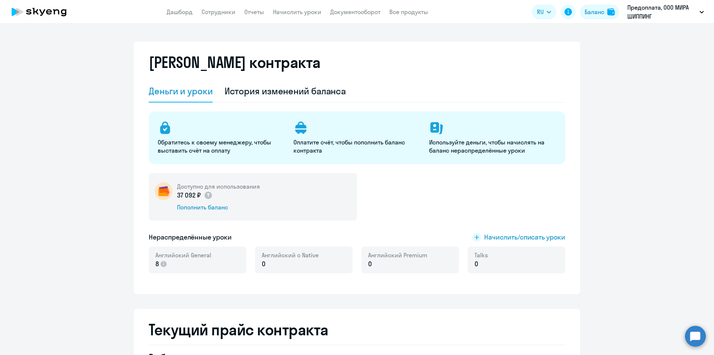
click at [211, 16] on app-menu-item-link "Сотрудники" at bounding box center [219, 11] width 34 height 9
click at [219, 14] on link "Сотрудники" at bounding box center [219, 11] width 34 height 7
select select "30"
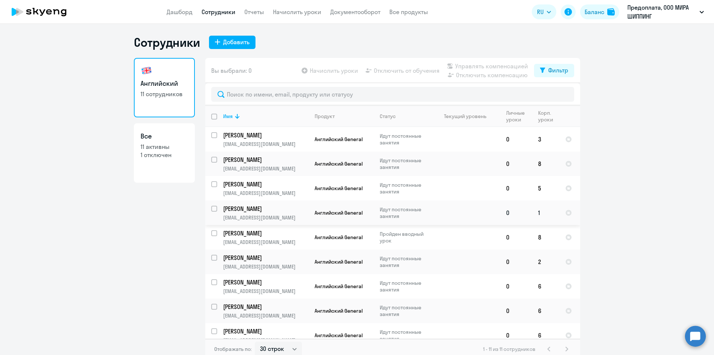
click at [432, 207] on td at bounding box center [465, 213] width 69 height 25
select select "english"
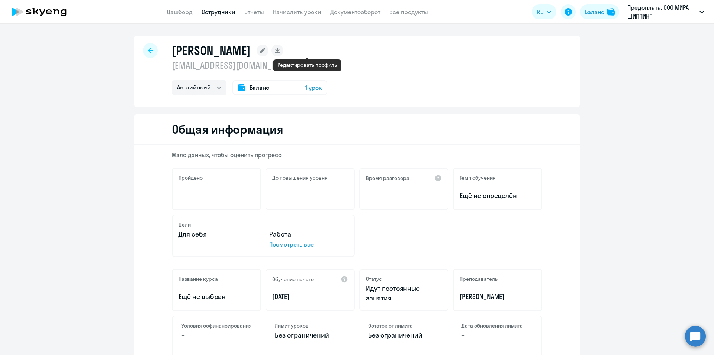
click at [265, 51] on icon at bounding box center [262, 50] width 5 height 5
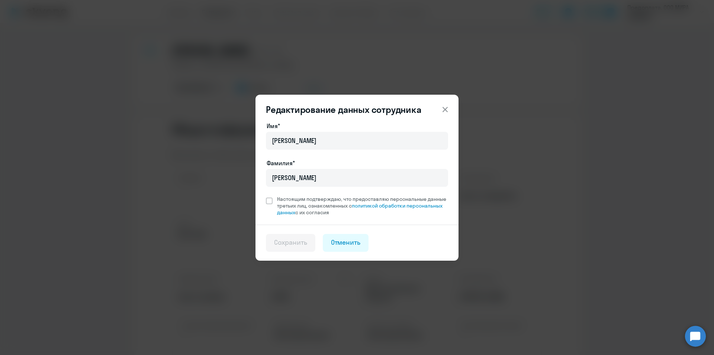
click at [446, 113] on icon at bounding box center [445, 109] width 9 height 9
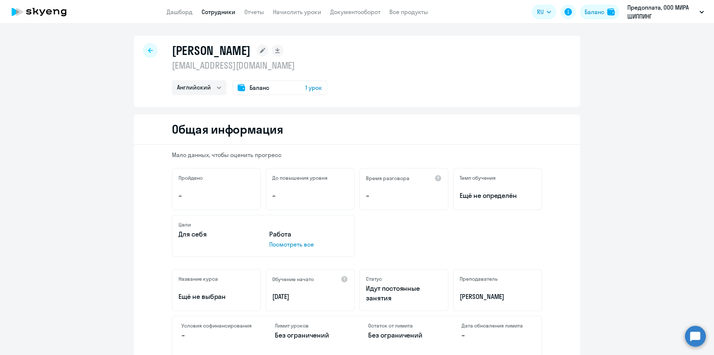
click at [309, 89] on span "1 урок" at bounding box center [313, 87] width 17 height 9
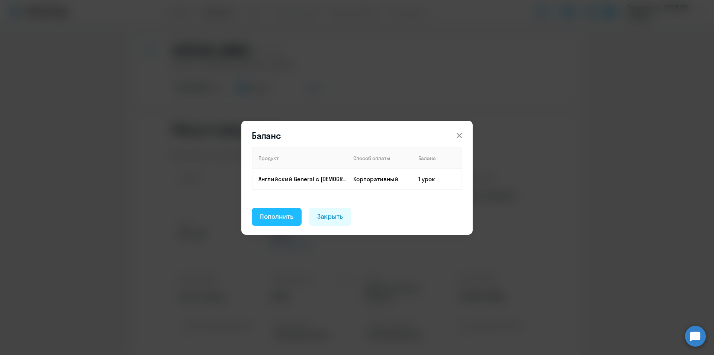
click at [275, 219] on div "Пополнить" at bounding box center [276, 217] width 33 height 10
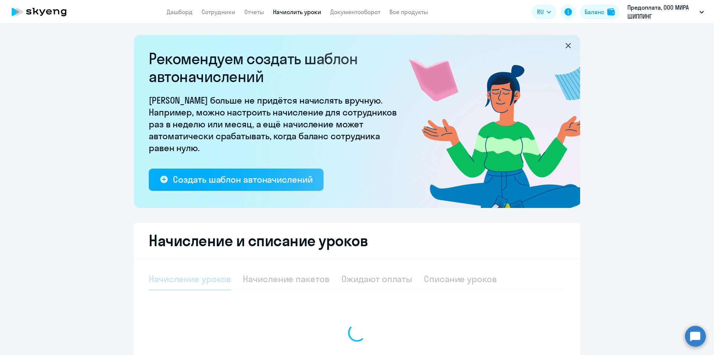
select select "10"
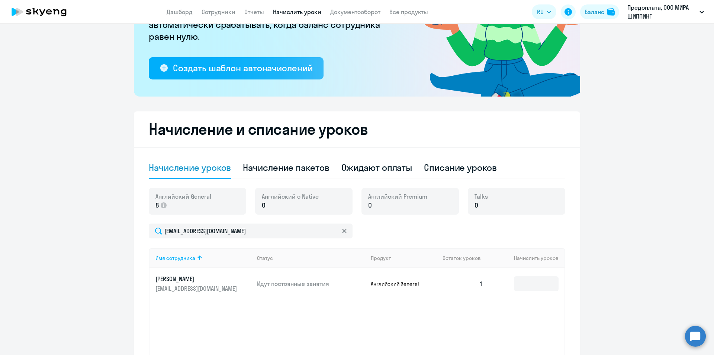
scroll to position [178, 0]
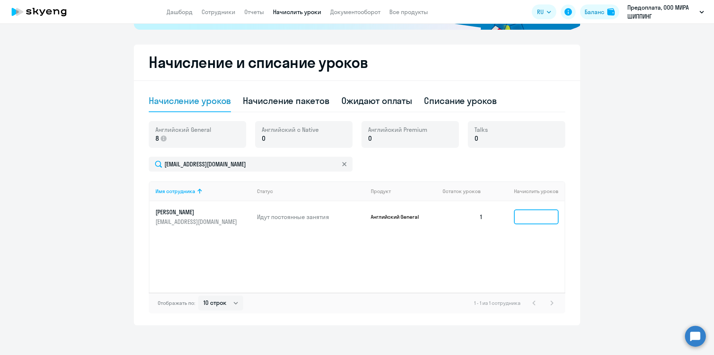
click at [535, 214] on input at bounding box center [536, 217] width 45 height 15
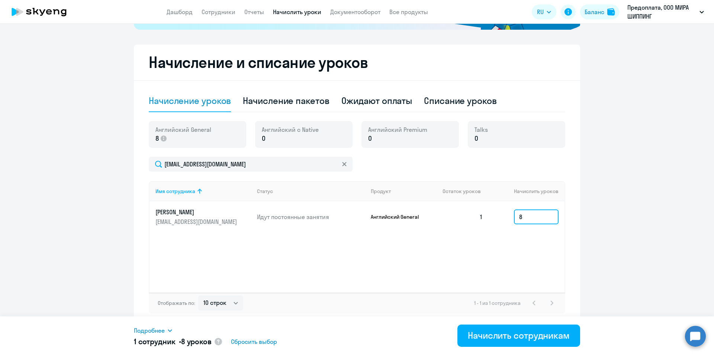
type input "8"
click at [153, 331] on span "Подробнее" at bounding box center [149, 330] width 31 height 9
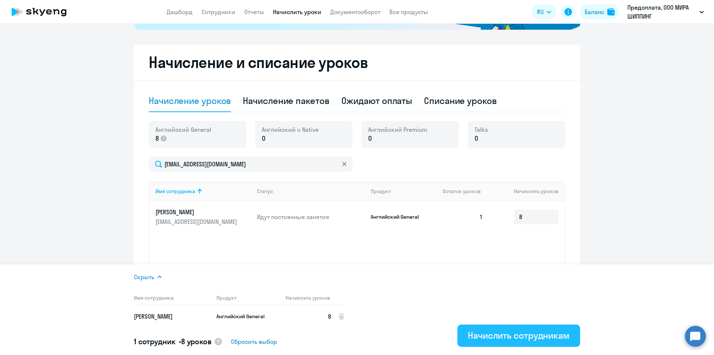
click at [534, 338] on div "Начислить сотрудникам" at bounding box center [519, 336] width 102 height 12
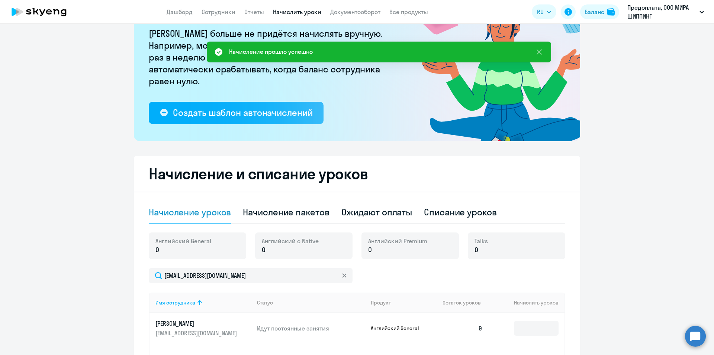
scroll to position [30, 0]
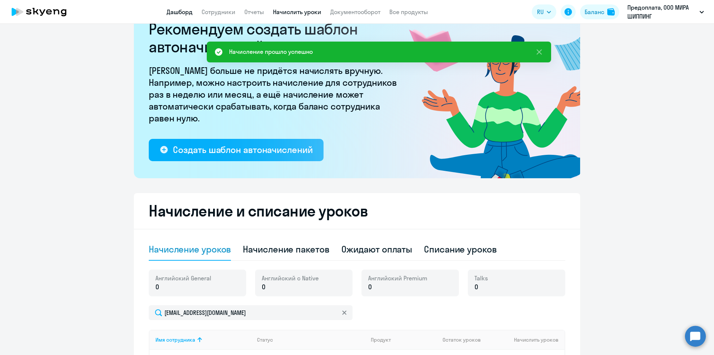
click at [174, 13] on link "Дашборд" at bounding box center [180, 11] width 26 height 7
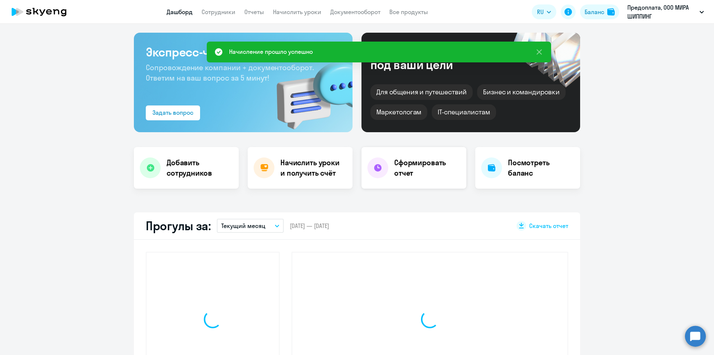
select select "30"
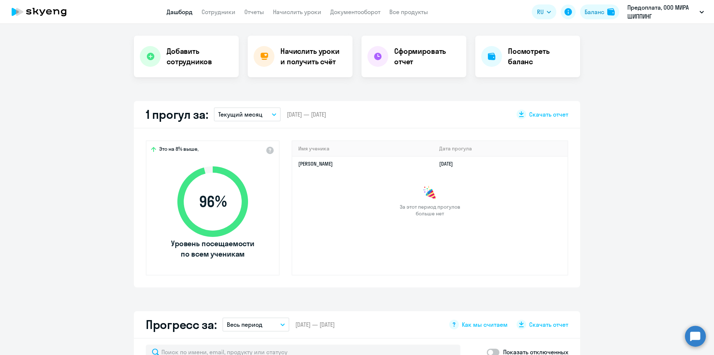
scroll to position [30, 0]
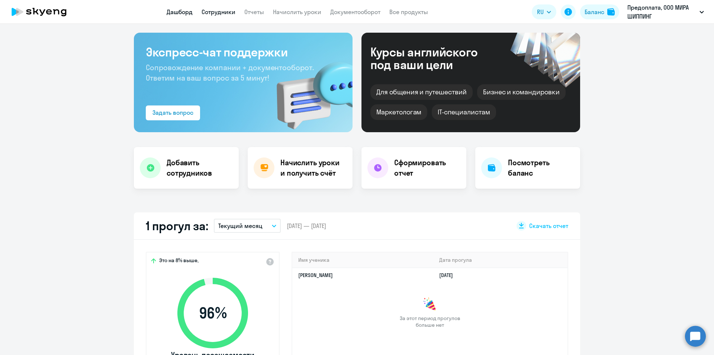
click at [215, 14] on link "Сотрудники" at bounding box center [219, 11] width 34 height 7
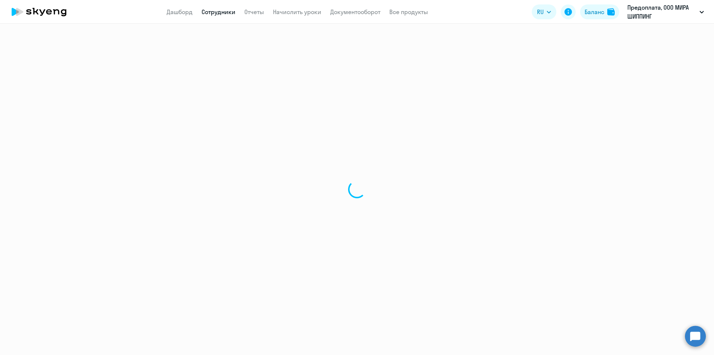
select select "30"
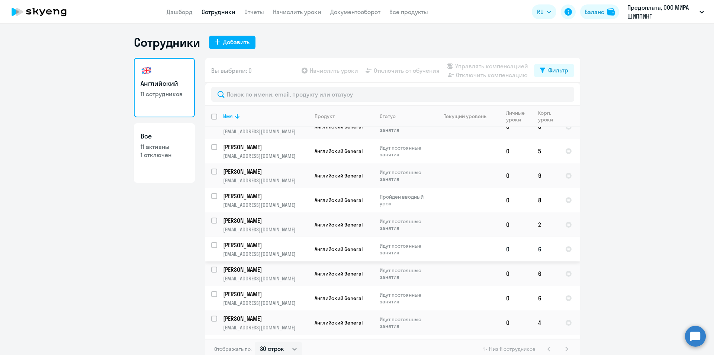
scroll to position [58, 0]
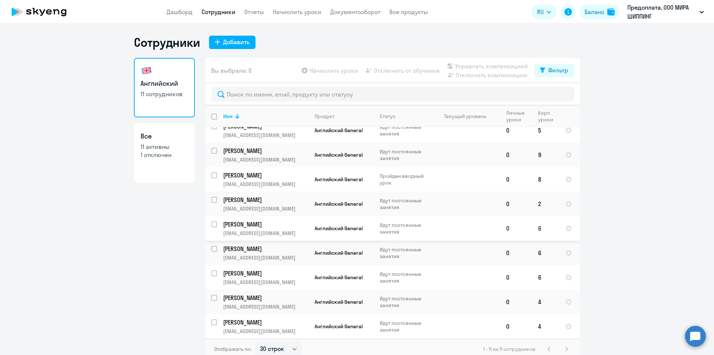
click at [454, 228] on td at bounding box center [465, 228] width 69 height 25
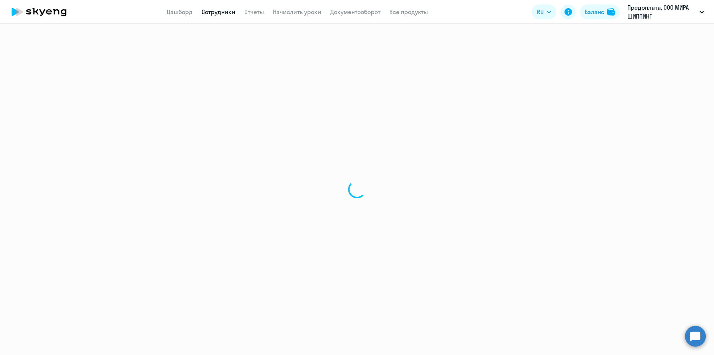
select select "english"
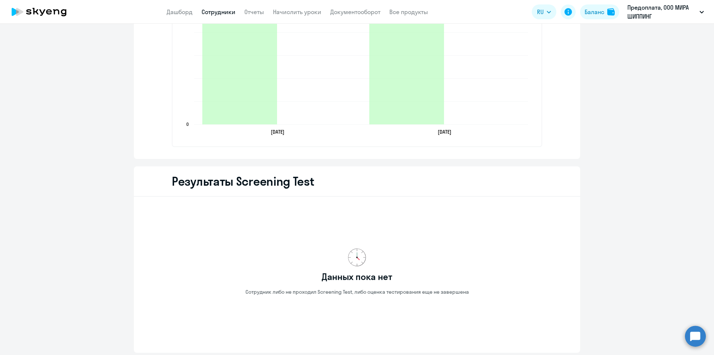
scroll to position [1056, 0]
